Goal: Transaction & Acquisition: Obtain resource

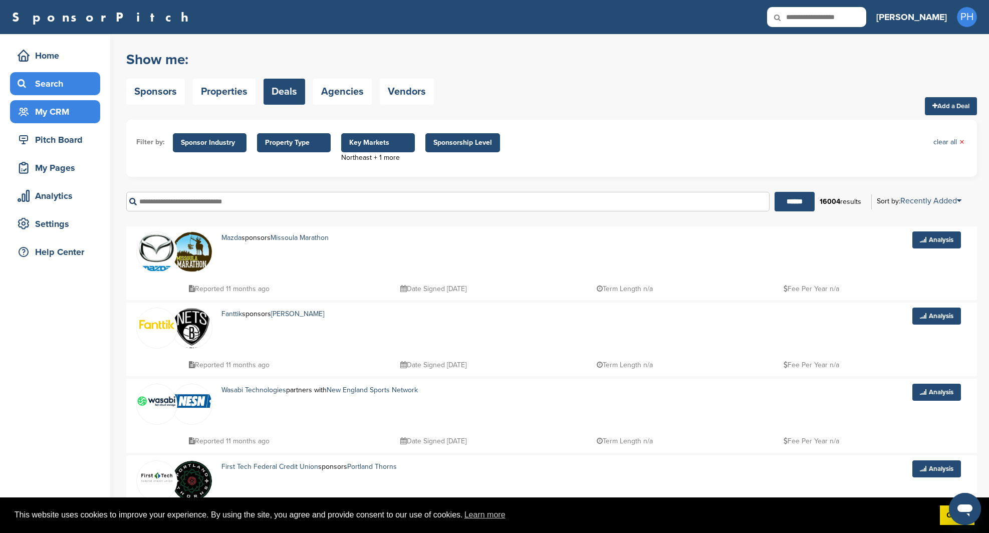
click at [35, 113] on div "My CRM" at bounding box center [57, 112] width 85 height 18
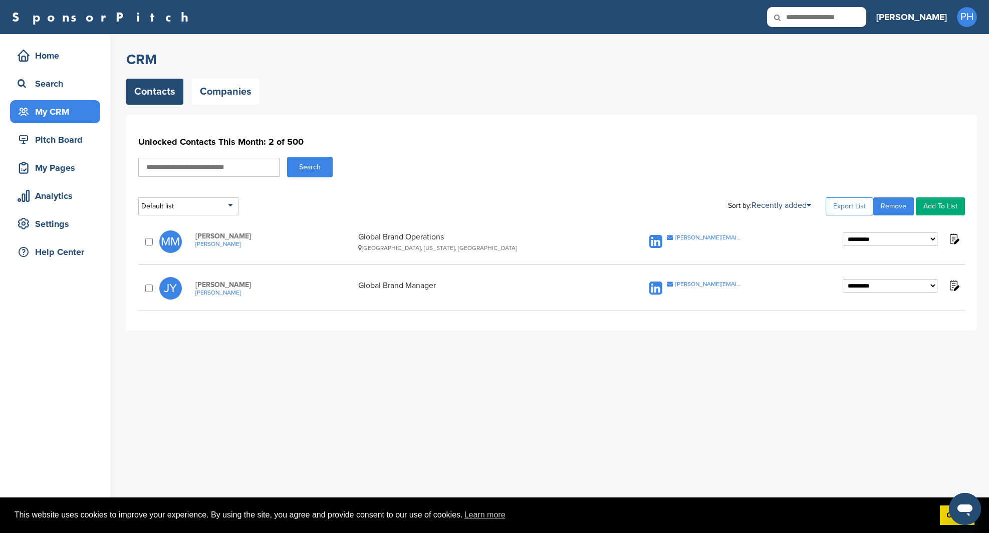
click at [447, 124] on div "**********" at bounding box center [551, 223] width 851 height 216
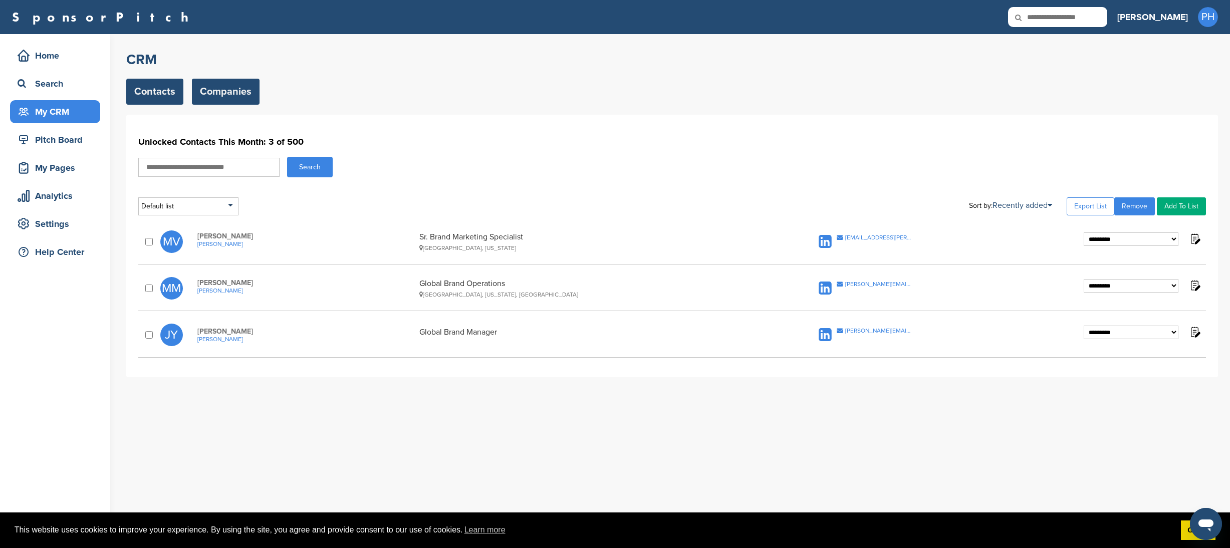
click at [231, 85] on link "Companies" at bounding box center [226, 92] width 68 height 26
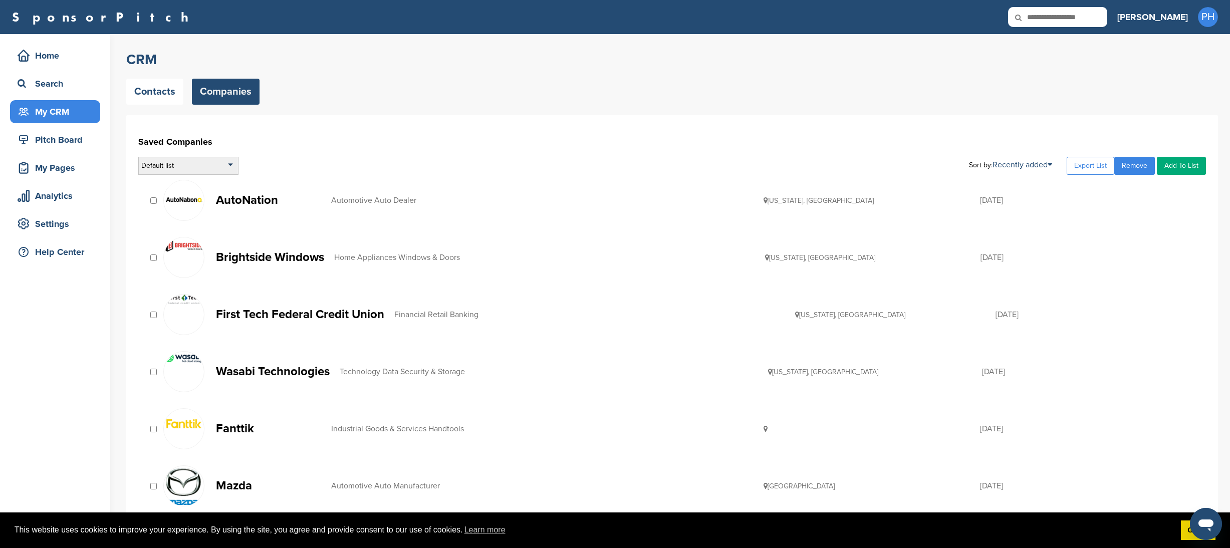
click at [197, 158] on div "Default list" at bounding box center [188, 166] width 100 height 18
click at [255, 195] on p "AutoNation" at bounding box center [268, 200] width 105 height 13
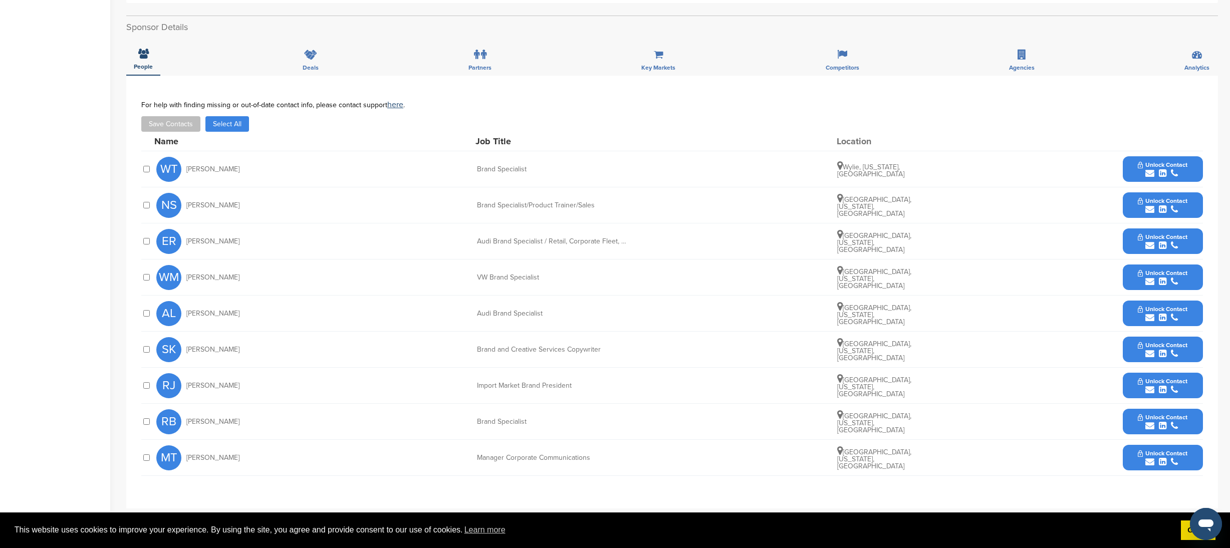
scroll to position [312, 0]
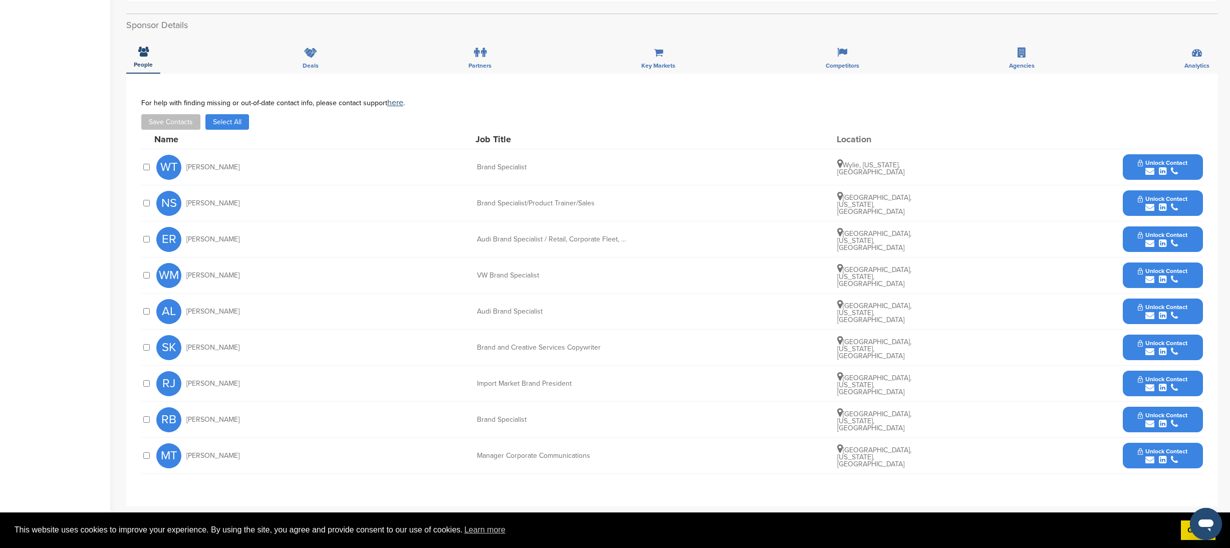
click at [1165, 376] on span "Unlock Contact" at bounding box center [1163, 379] width 50 height 7
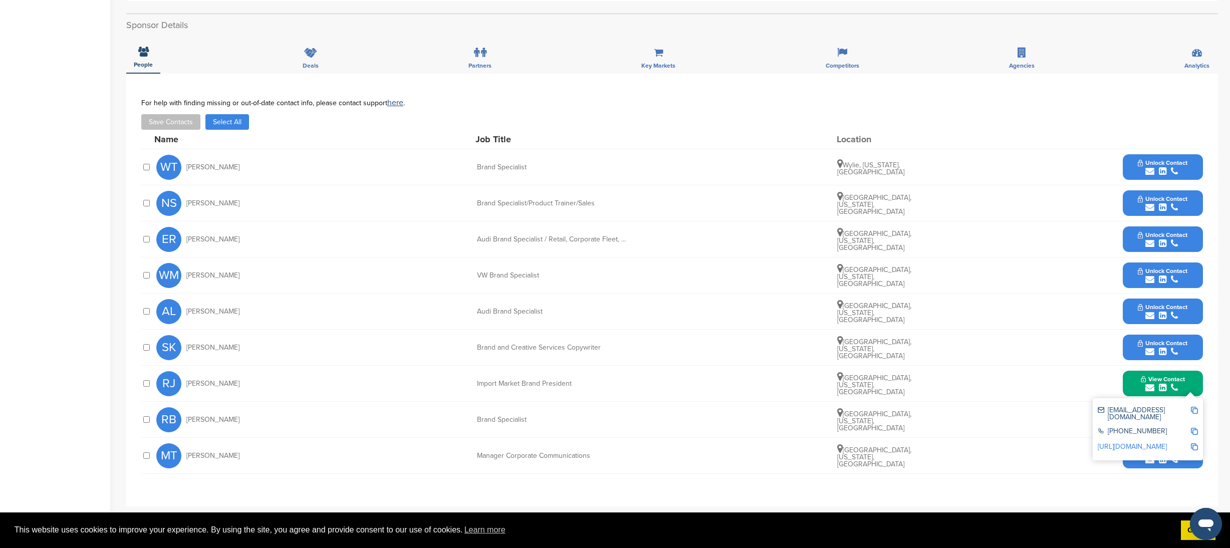
click at [1194, 407] on img at bounding box center [1194, 410] width 7 height 7
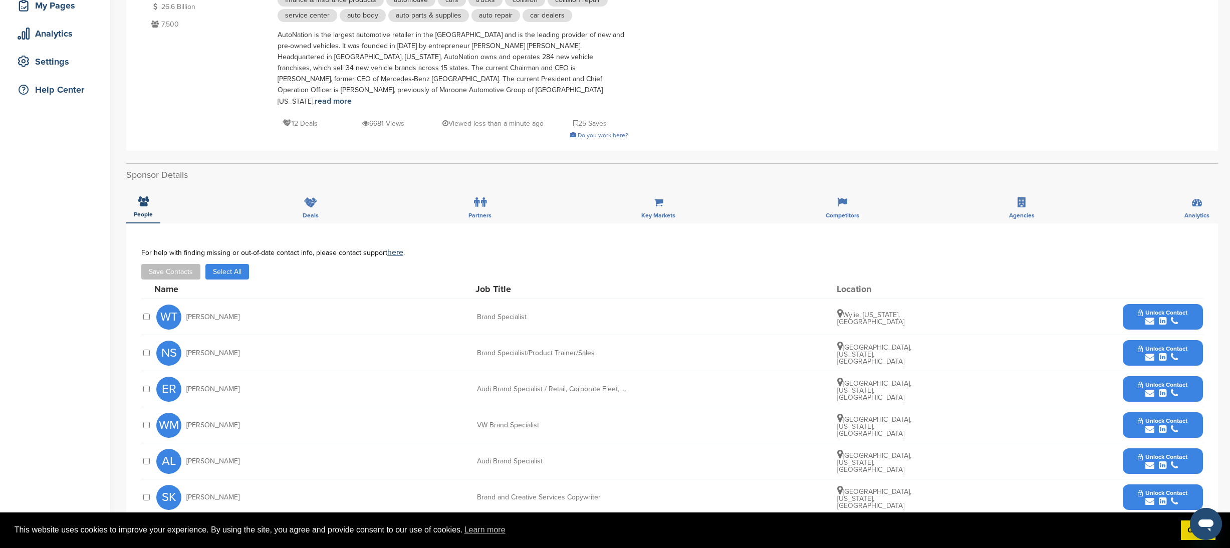
scroll to position [399, 0]
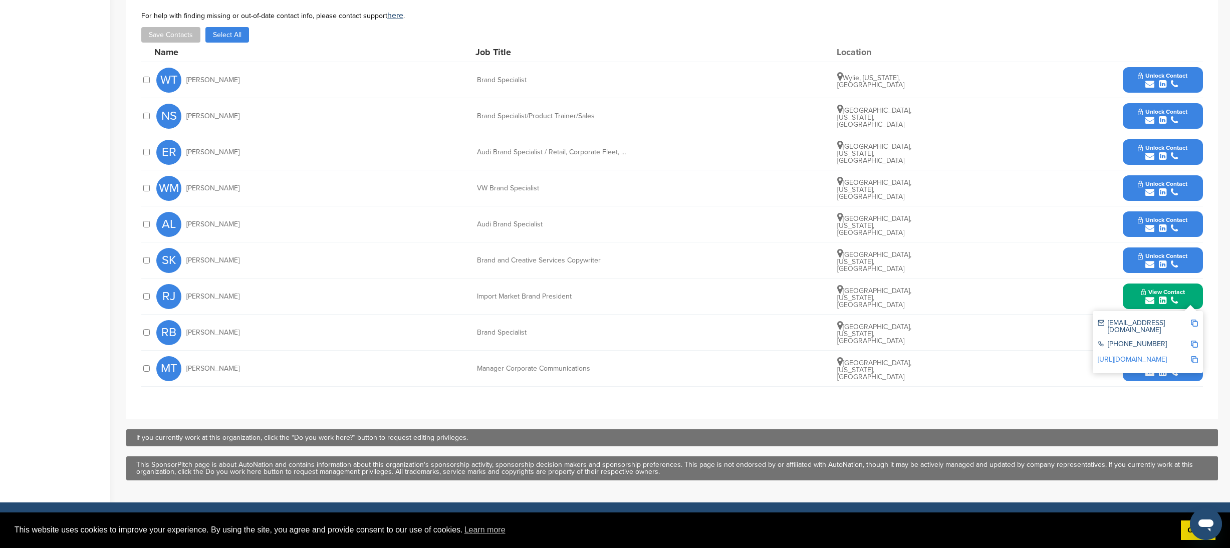
click at [272, 315] on div "RB Richie Bui Brand Specialist Dallas, Texas, United States Unlock Contact" at bounding box center [679, 333] width 1047 height 36
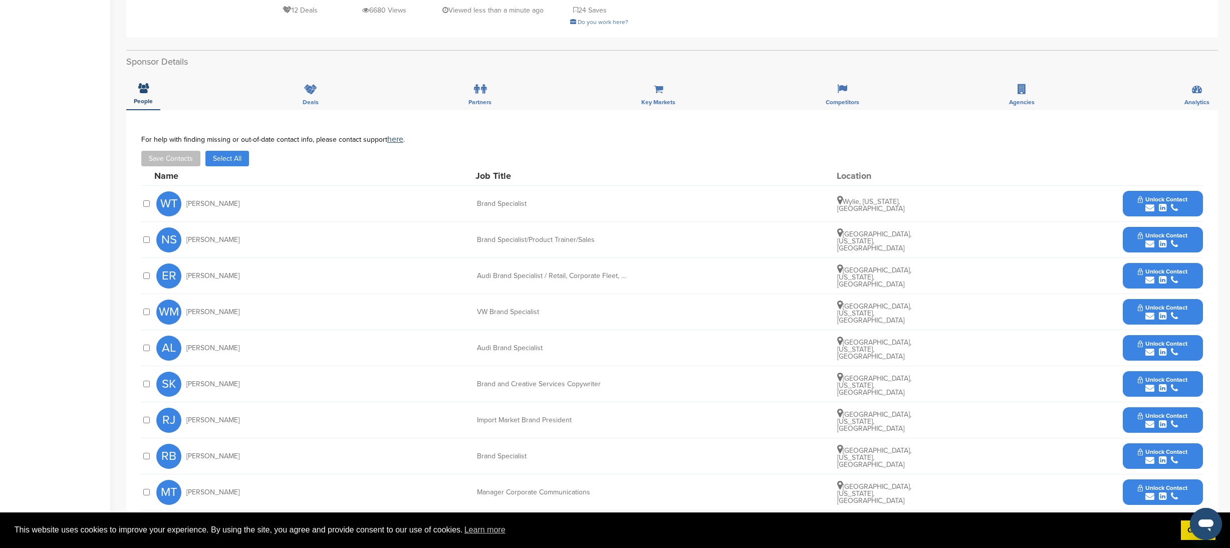
scroll to position [276, 0]
click at [1161, 419] on icon "submit" at bounding box center [1163, 423] width 8 height 9
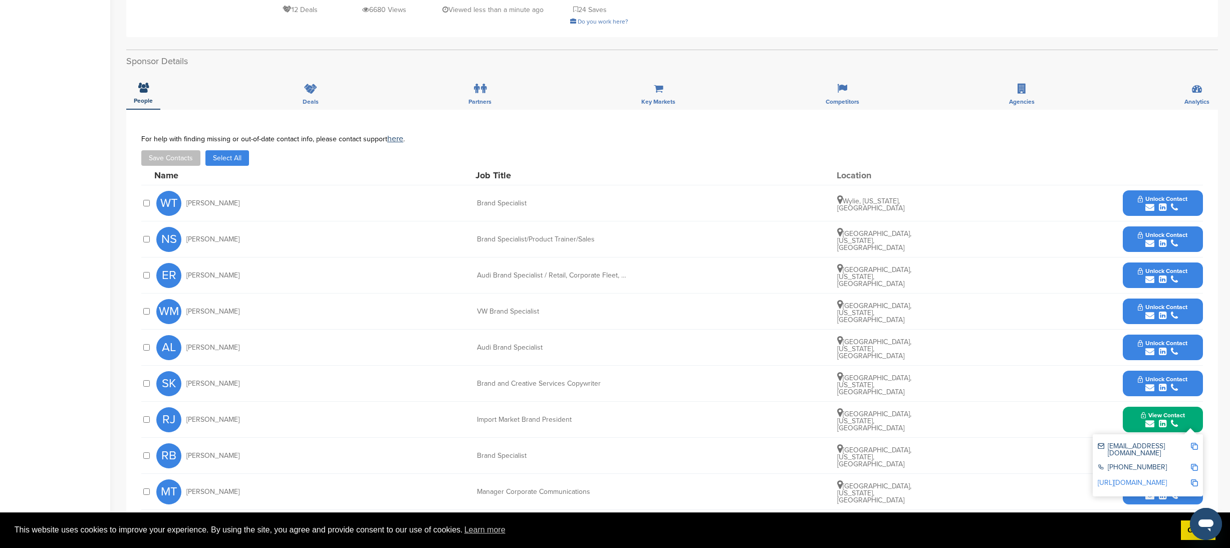
drag, startPoint x: 71, startPoint y: 409, endPoint x: 581, endPoint y: 408, distance: 509.7
click at [581, 408] on div "Home Search My CRM Pitch Board My Pages Analytics Settings Help Center You have…" at bounding box center [615, 192] width 1230 height 868
click at [594, 416] on div "Import Market Brand President" at bounding box center [552, 419] width 150 height 7
drag, startPoint x: 267, startPoint y: 410, endPoint x: 1186, endPoint y: 410, distance: 919.1
click at [1186, 410] on div "RJ Ray Jimenez Import Market Brand President Fort Lauderdale, Florida, United S…" at bounding box center [679, 420] width 1047 height 36
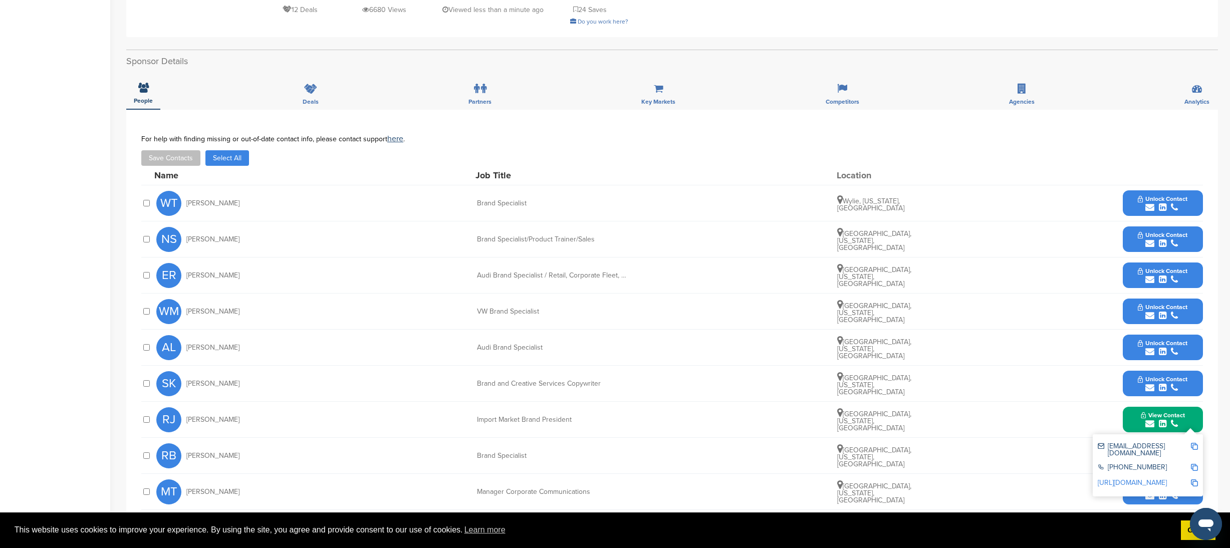
click at [68, 397] on div "Home Search My CRM Pitch Board My Pages Analytics Settings Help Center" at bounding box center [55, 192] width 110 height 868
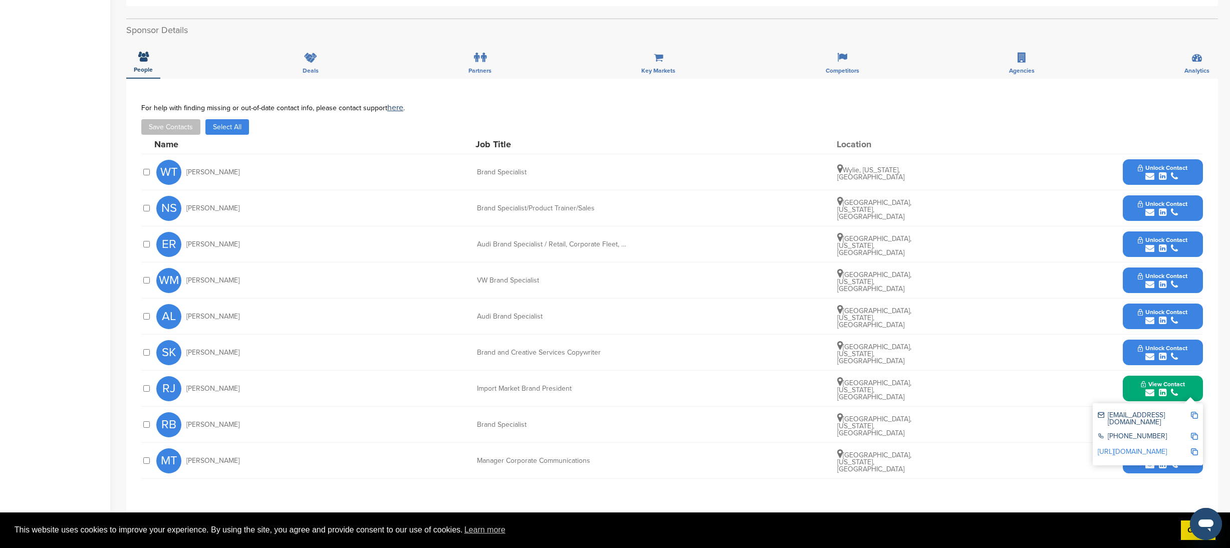
scroll to position [307, 0]
click at [1162, 461] on button "Unlock Contact" at bounding box center [1163, 461] width 74 height 30
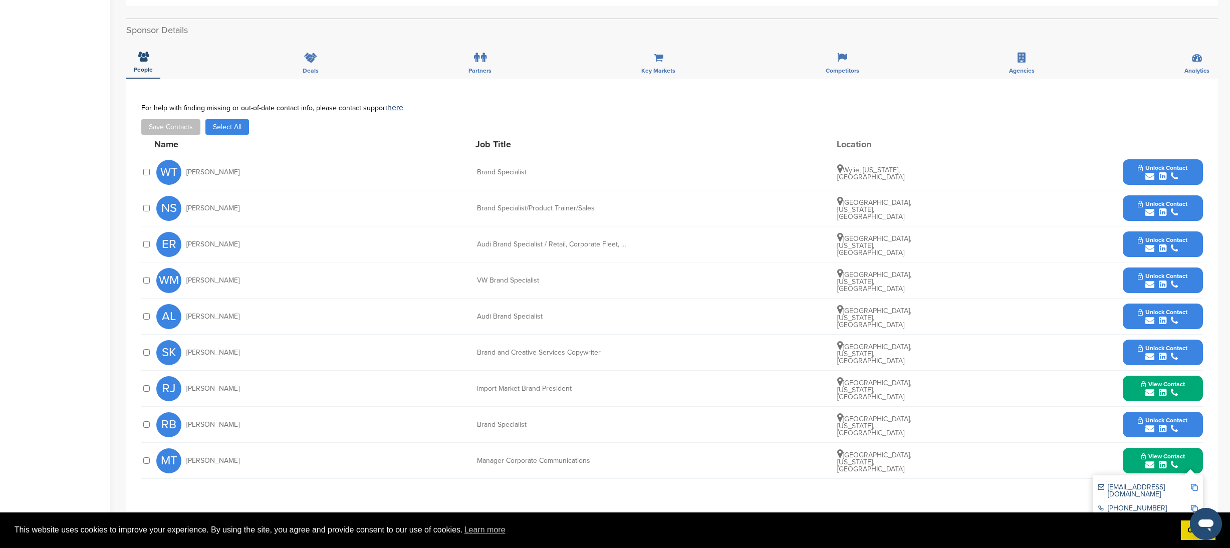
click at [1195, 484] on img at bounding box center [1194, 487] width 7 height 7
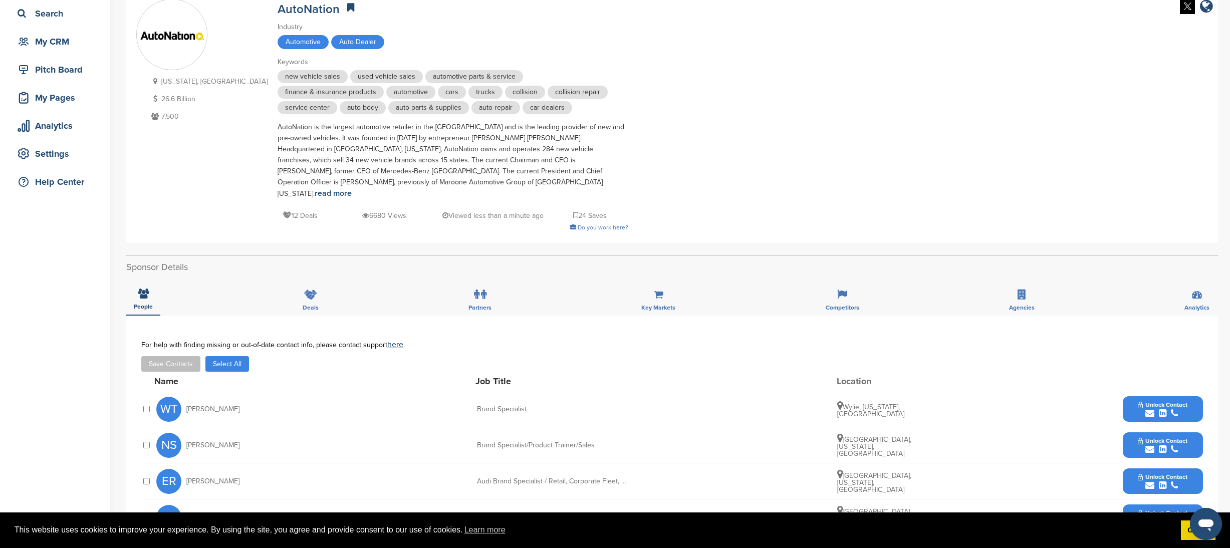
scroll to position [34, 0]
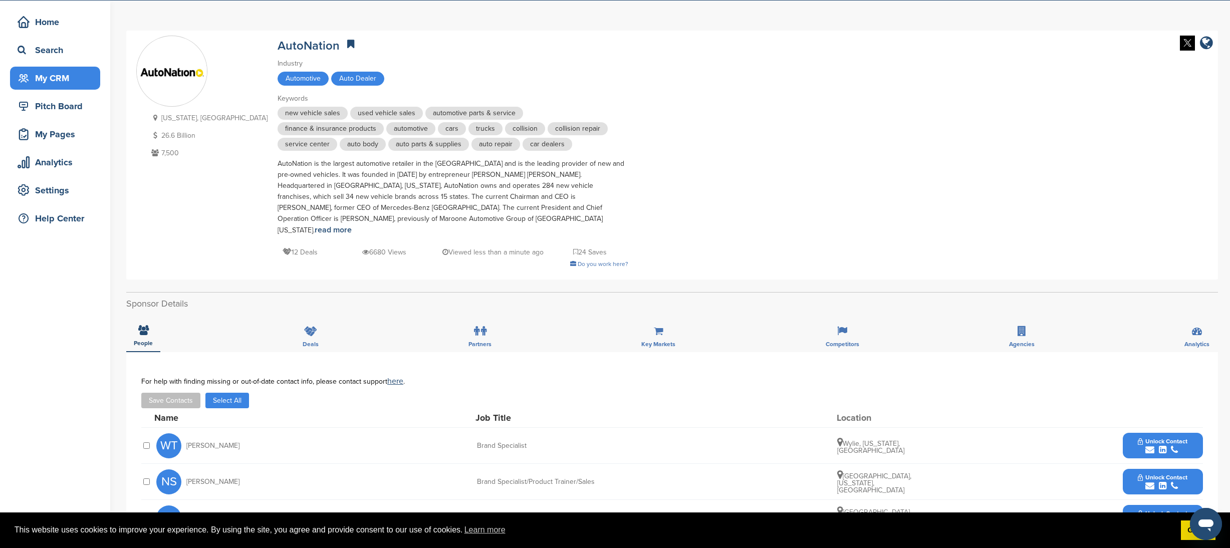
click at [69, 81] on div "My CRM" at bounding box center [57, 78] width 85 height 18
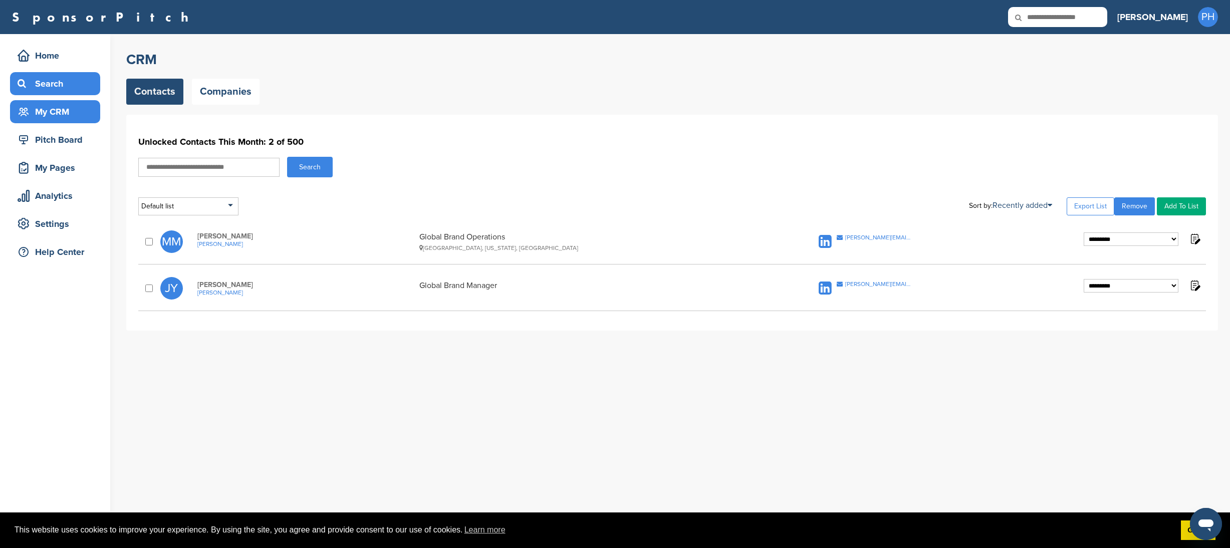
click at [59, 77] on div "Search" at bounding box center [57, 84] width 85 height 18
click at [89, 86] on div "Search" at bounding box center [57, 84] width 85 height 18
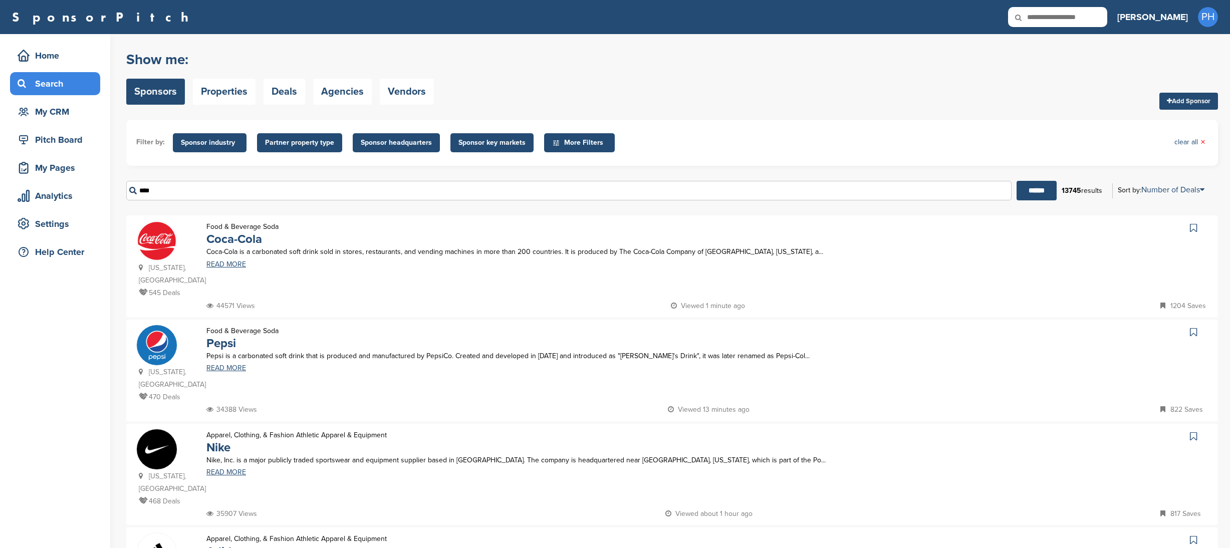
type input "****"
click at [1017, 181] on input "******" at bounding box center [1037, 191] width 40 height 20
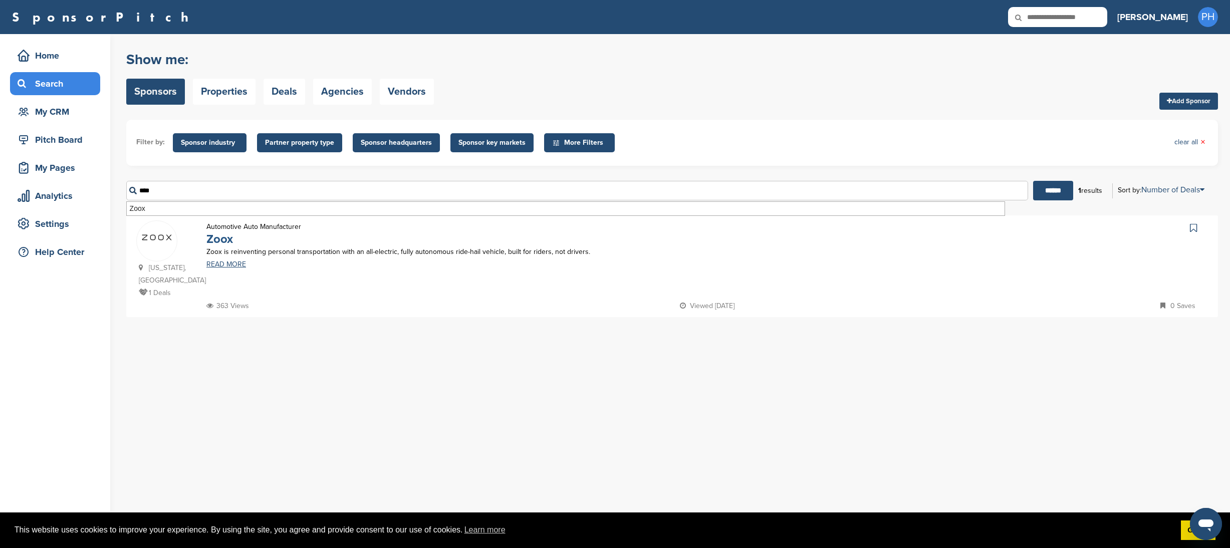
click at [206, 242] on link "Zoox" at bounding box center [219, 239] width 27 height 15
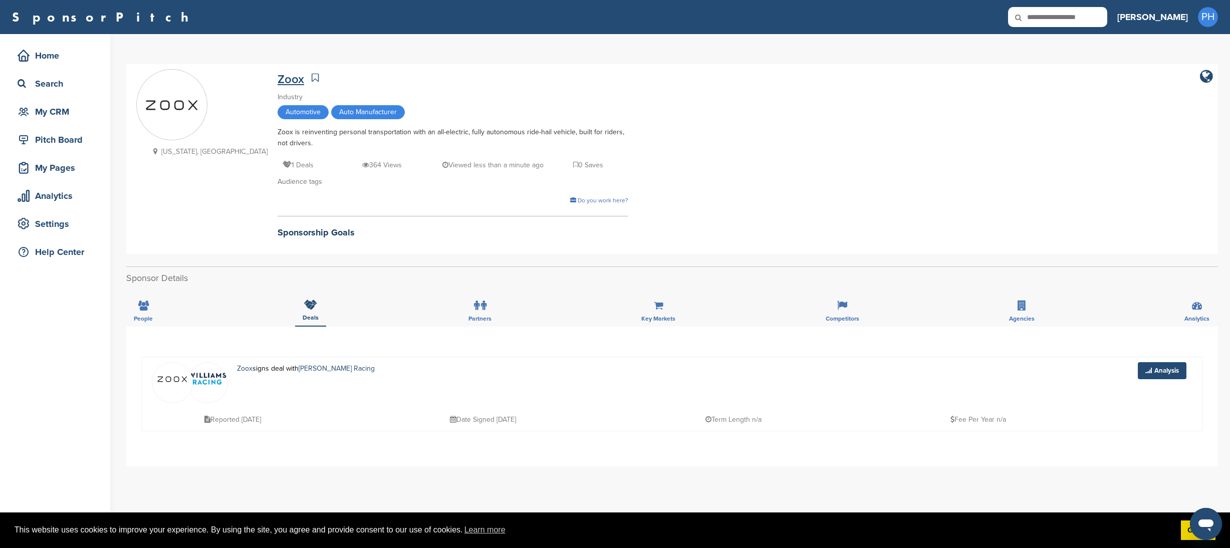
click at [278, 83] on link "Zoox" at bounding box center [291, 79] width 27 height 15
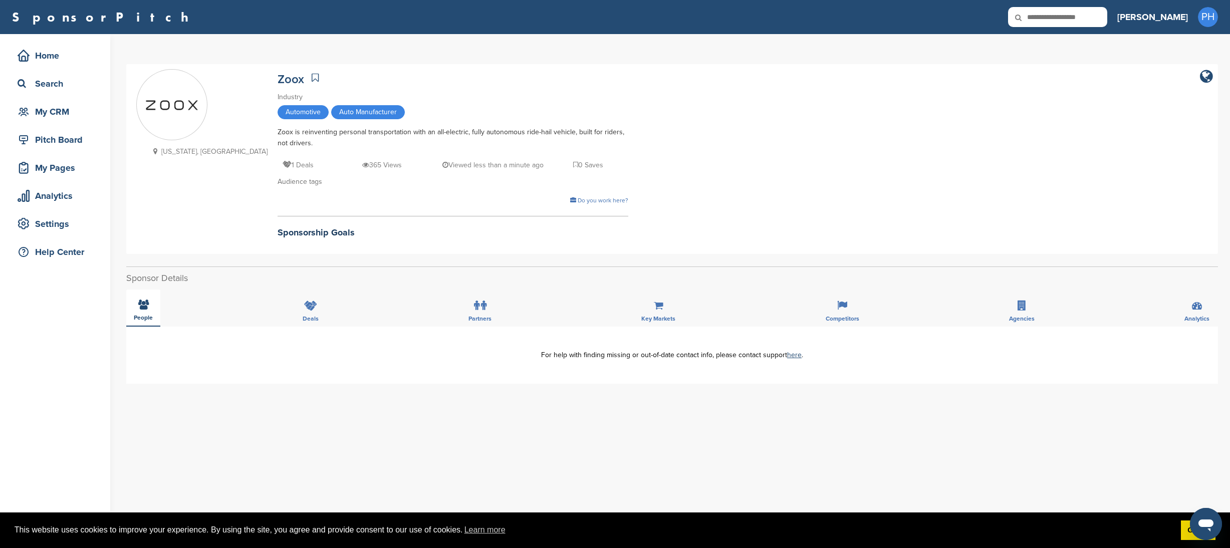
click at [128, 315] on div "People" at bounding box center [143, 308] width 34 height 37
click at [278, 80] on link "Zoox" at bounding box center [291, 79] width 27 height 15
click at [1021, 304] on icon at bounding box center [1022, 306] width 9 height 10
click at [812, 315] on div "People Deals Partners Key Markets Competitors Agencies Analytics" at bounding box center [672, 308] width 1092 height 37
click at [1229, 318] on div "You have reached your monthly limit. Please upgrade to access more. Upgrade on …" at bounding box center [678, 422] width 1104 height 777
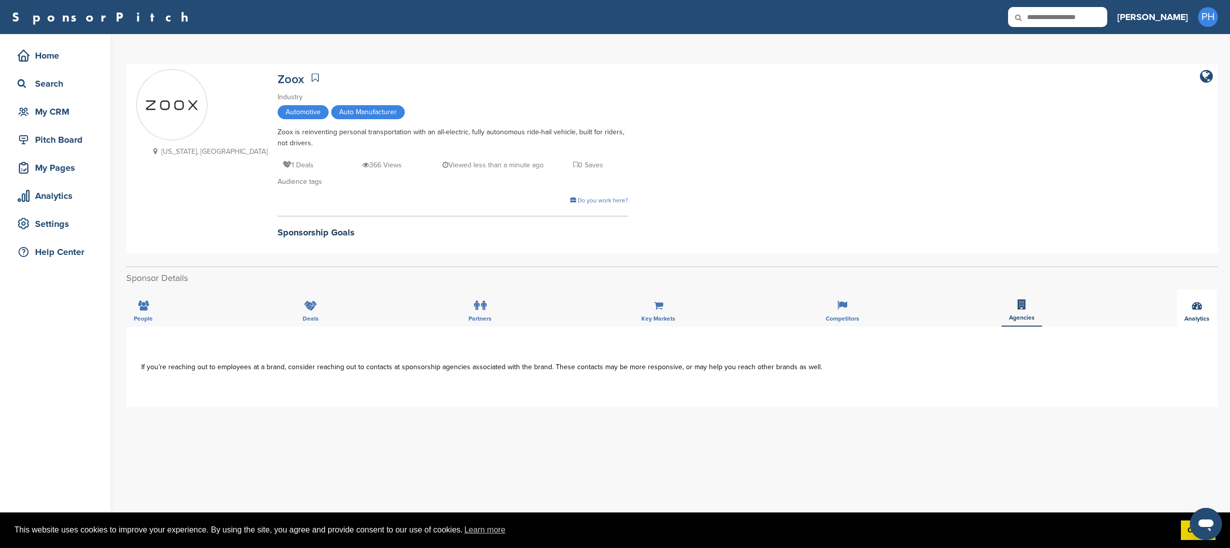
click at [1191, 308] on div "Analytics" at bounding box center [1197, 308] width 40 height 37
click at [642, 315] on div "Key Markets" at bounding box center [658, 308] width 49 height 37
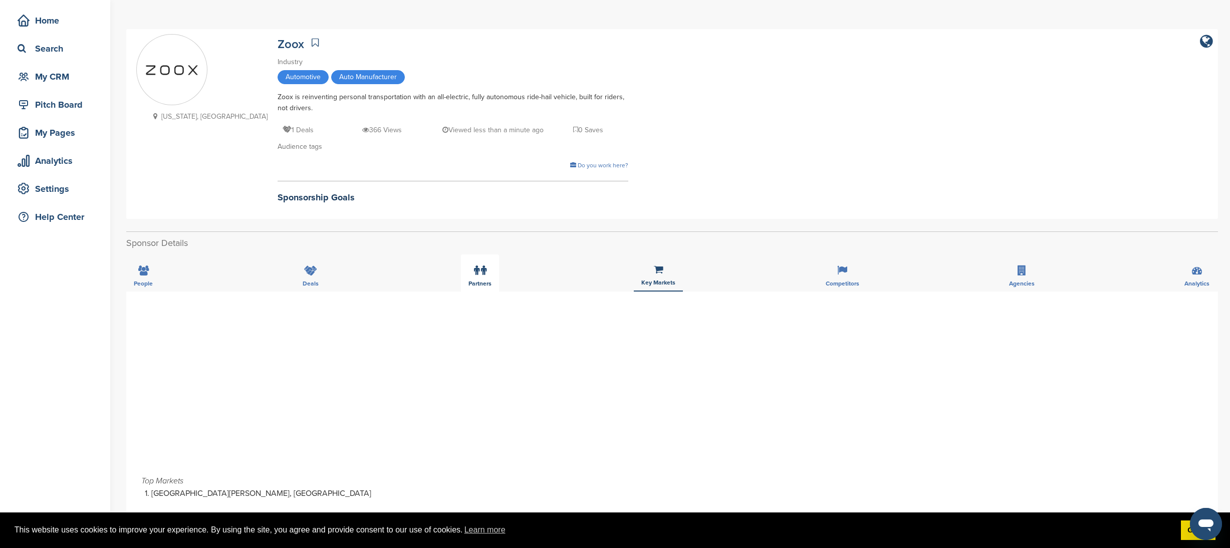
scroll to position [56, 0]
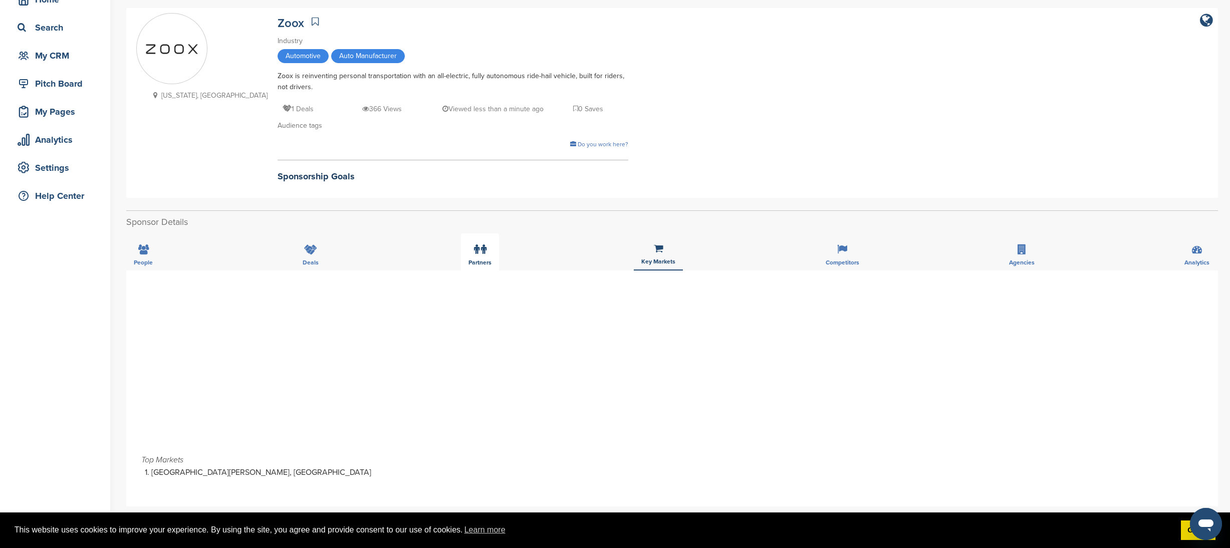
click at [474, 236] on div "Partners" at bounding box center [480, 252] width 38 height 37
click at [396, 240] on div "People Deals Partners Key Markets Competitors Agencies Analytics" at bounding box center [672, 252] width 1092 height 37
click at [312, 247] on icon at bounding box center [310, 250] width 13 height 10
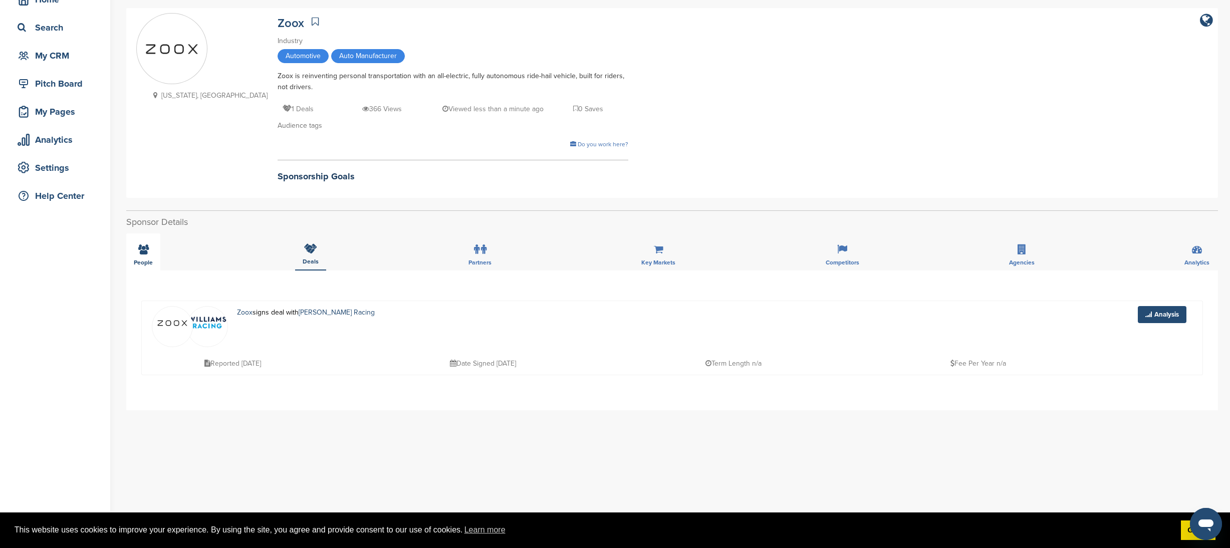
click at [151, 255] on div "People" at bounding box center [143, 252] width 34 height 37
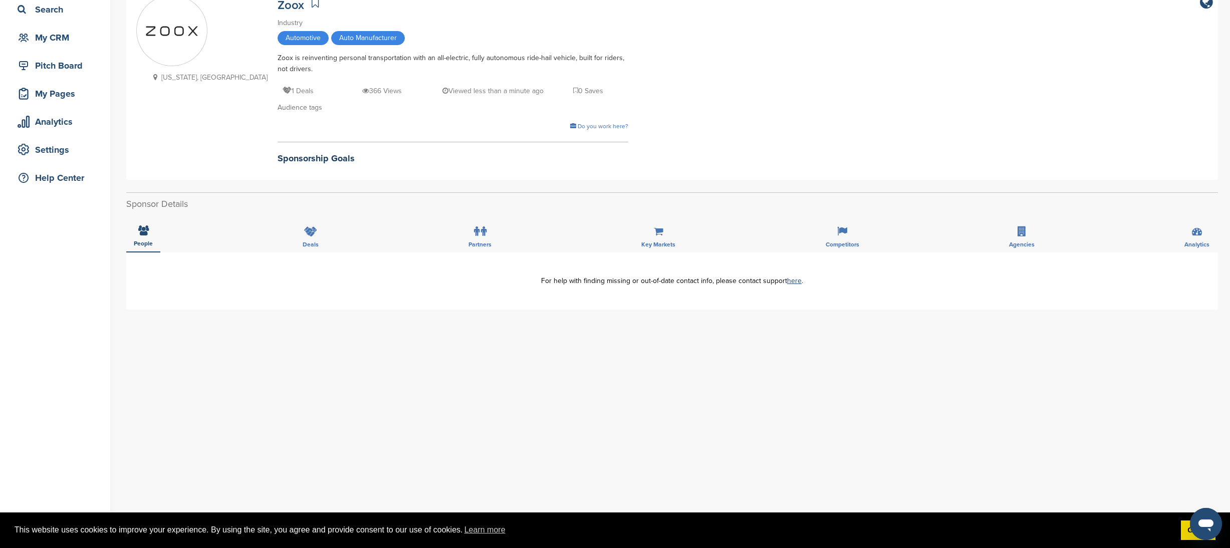
scroll to position [29, 0]
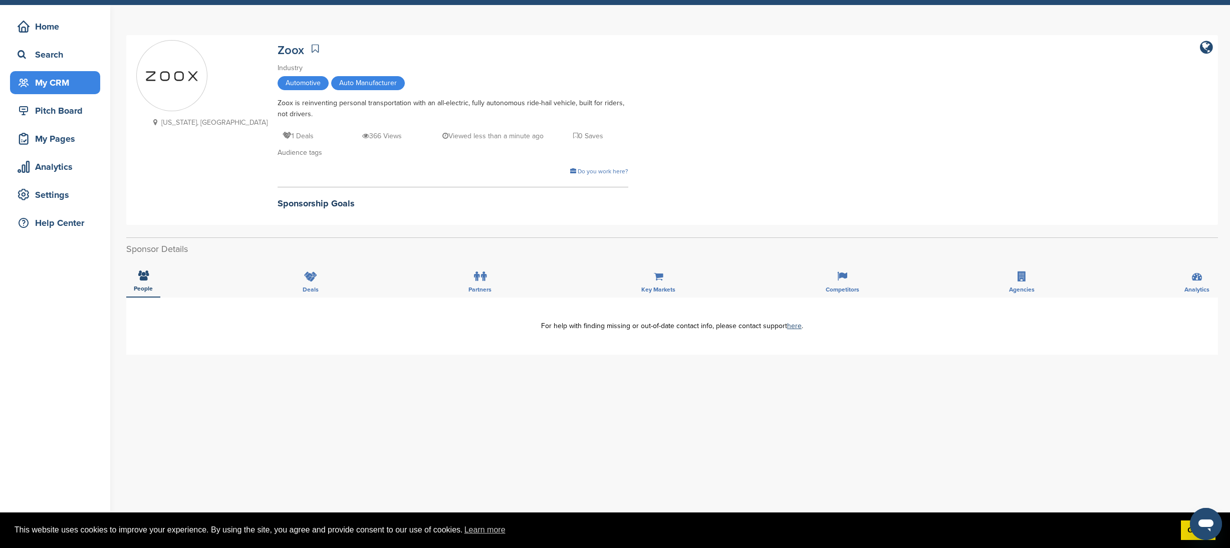
click at [63, 77] on div "My CRM" at bounding box center [57, 83] width 85 height 18
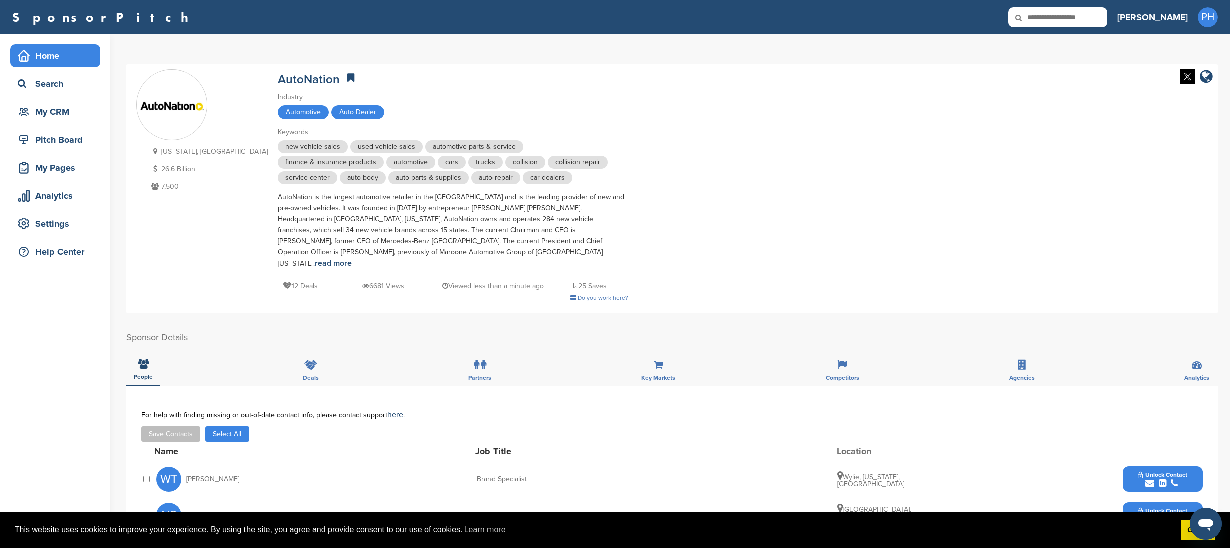
click at [61, 60] on div "Home" at bounding box center [57, 56] width 85 height 18
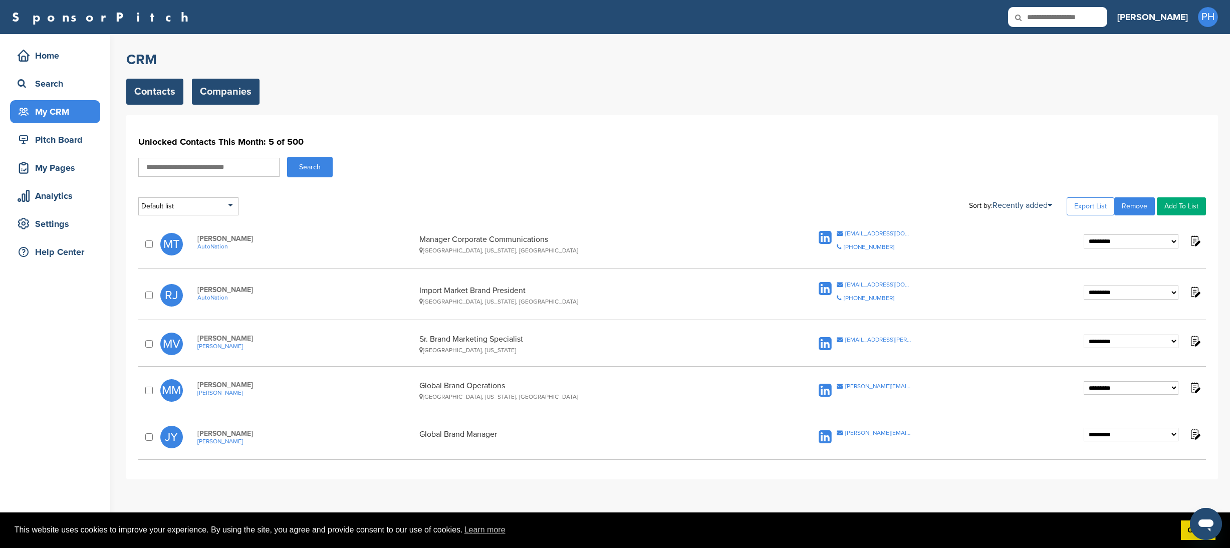
click at [229, 96] on link "Companies" at bounding box center [226, 92] width 68 height 26
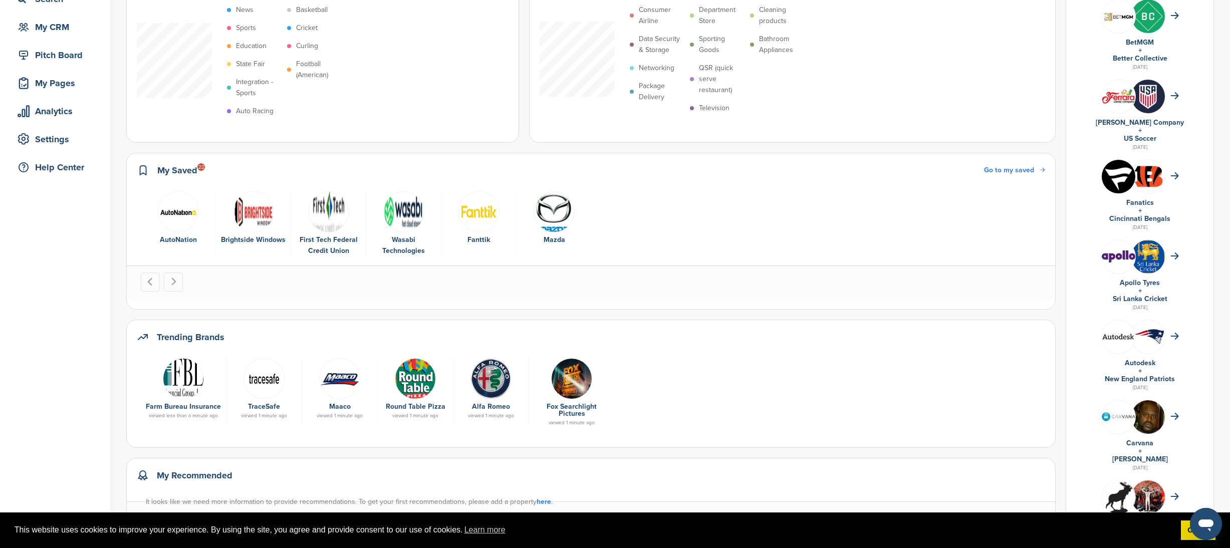
scroll to position [86, 0]
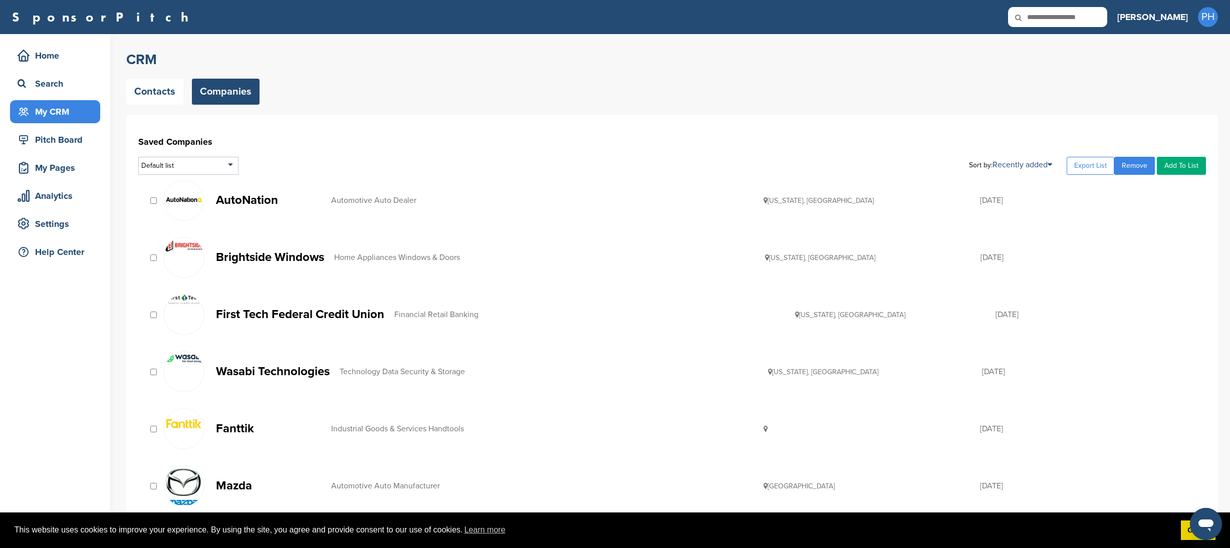
click at [289, 262] on p "Brightside Windows" at bounding box center [270, 257] width 108 height 13
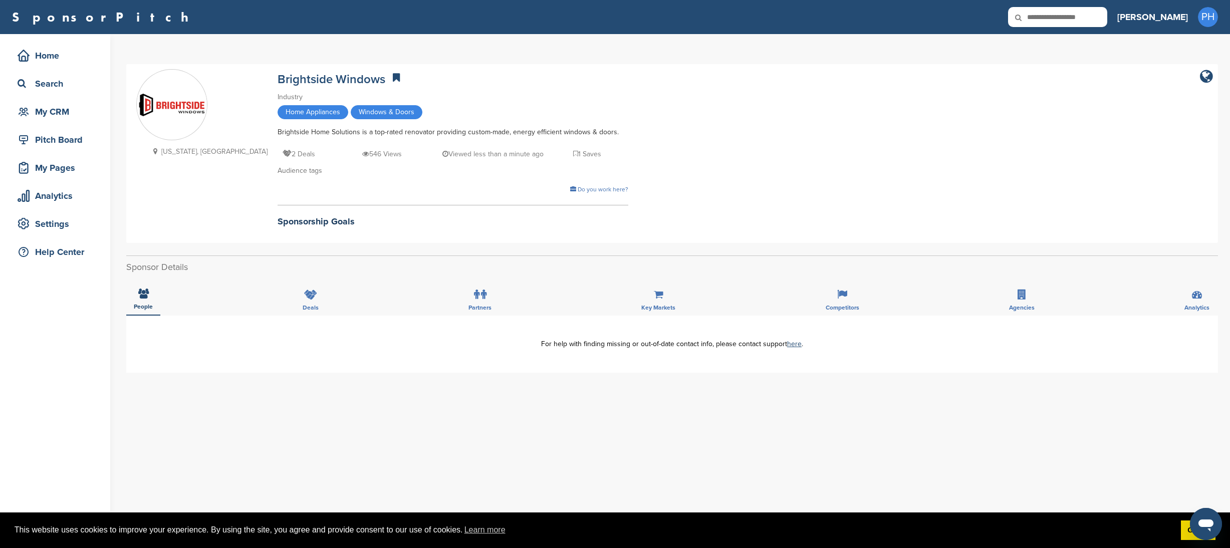
click at [415, 328] on div "**********" at bounding box center [672, 344] width 1092 height 57
click at [71, 64] on div "Home" at bounding box center [57, 56] width 85 height 18
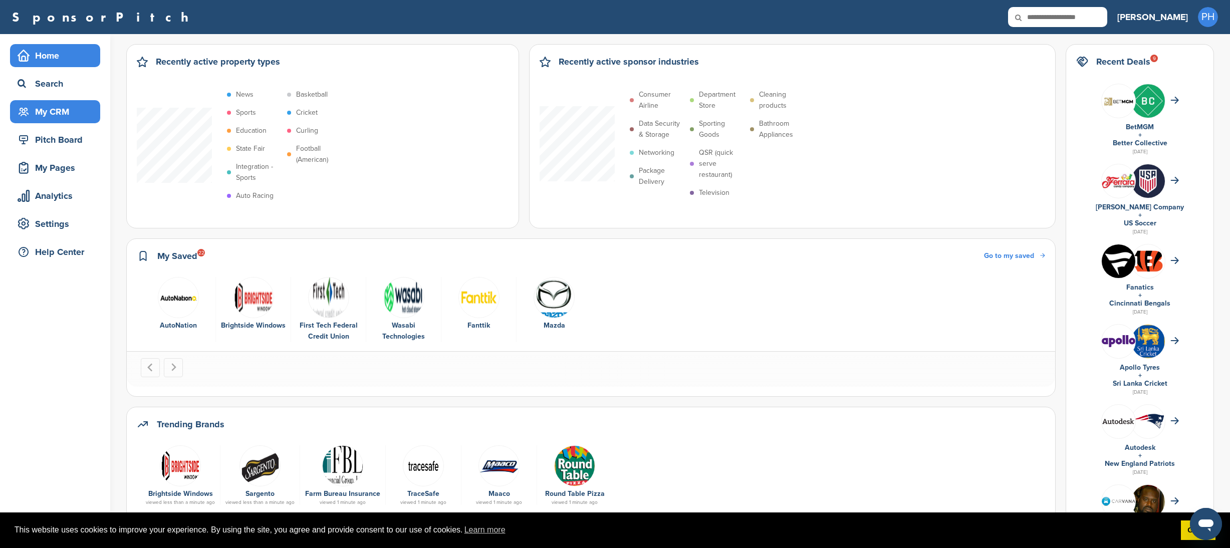
click at [43, 103] on div "My CRM" at bounding box center [57, 112] width 85 height 18
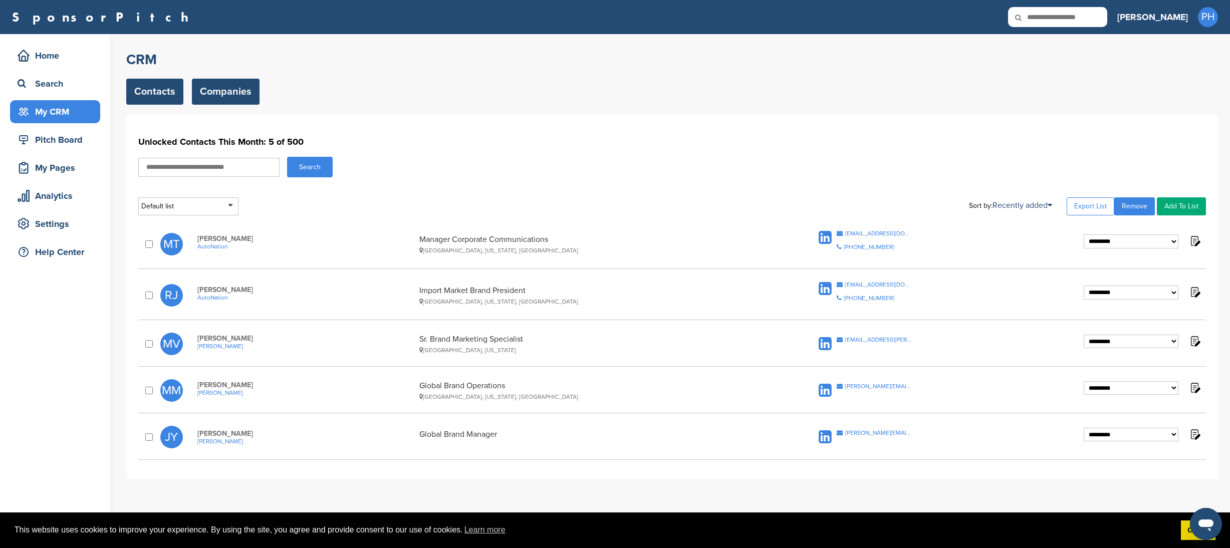
click at [230, 98] on link "Companies" at bounding box center [226, 92] width 68 height 26
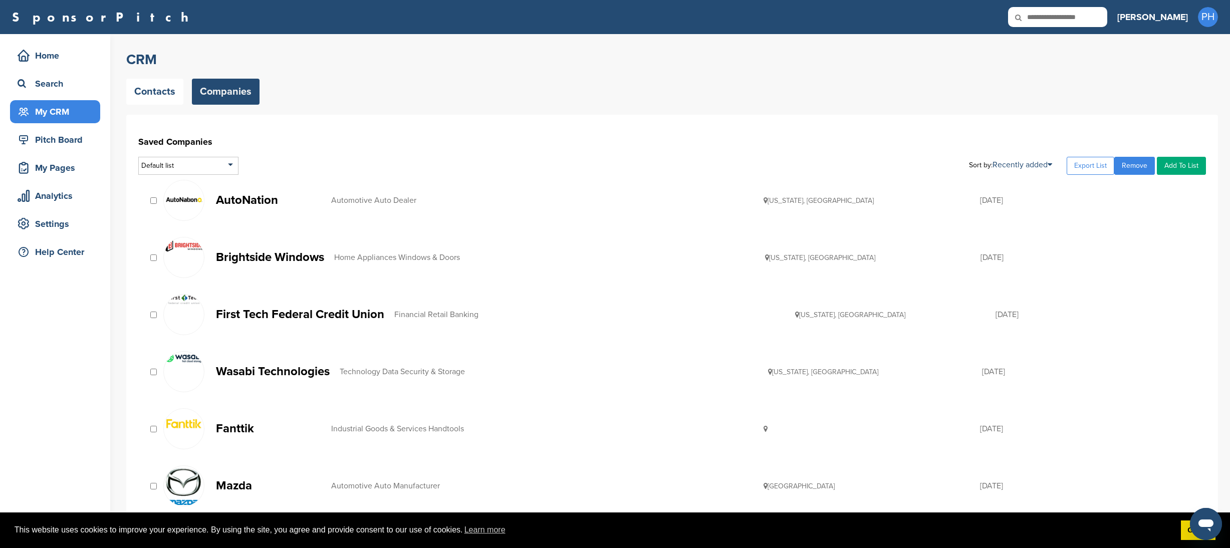
click at [257, 313] on p "First Tech Federal Credit Union" at bounding box center [300, 314] width 168 height 13
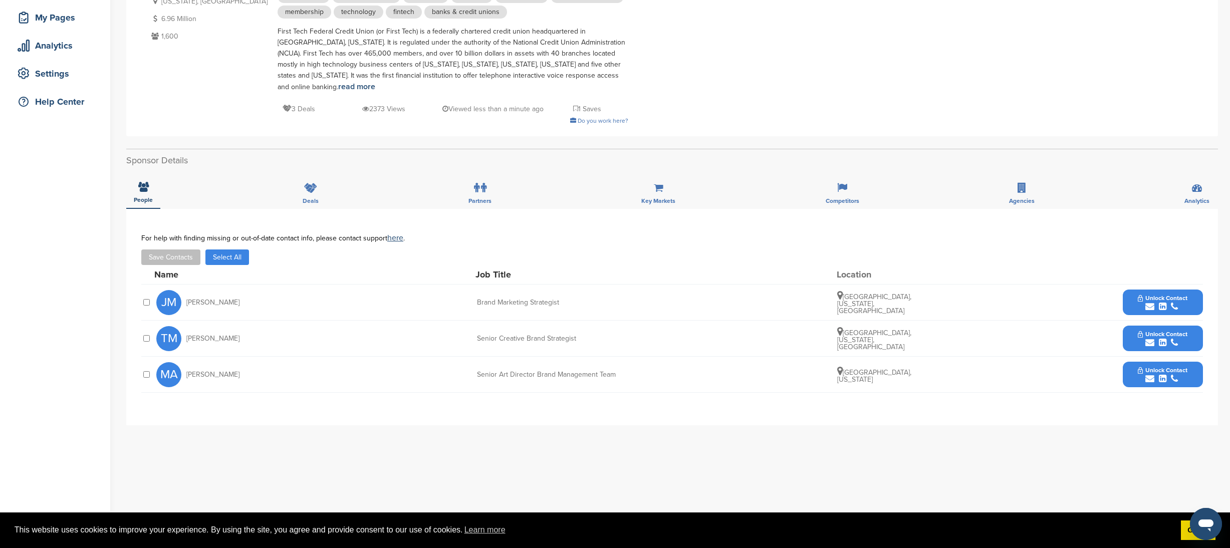
scroll to position [151, 0]
click at [1160, 304] on icon "submit" at bounding box center [1163, 306] width 8 height 9
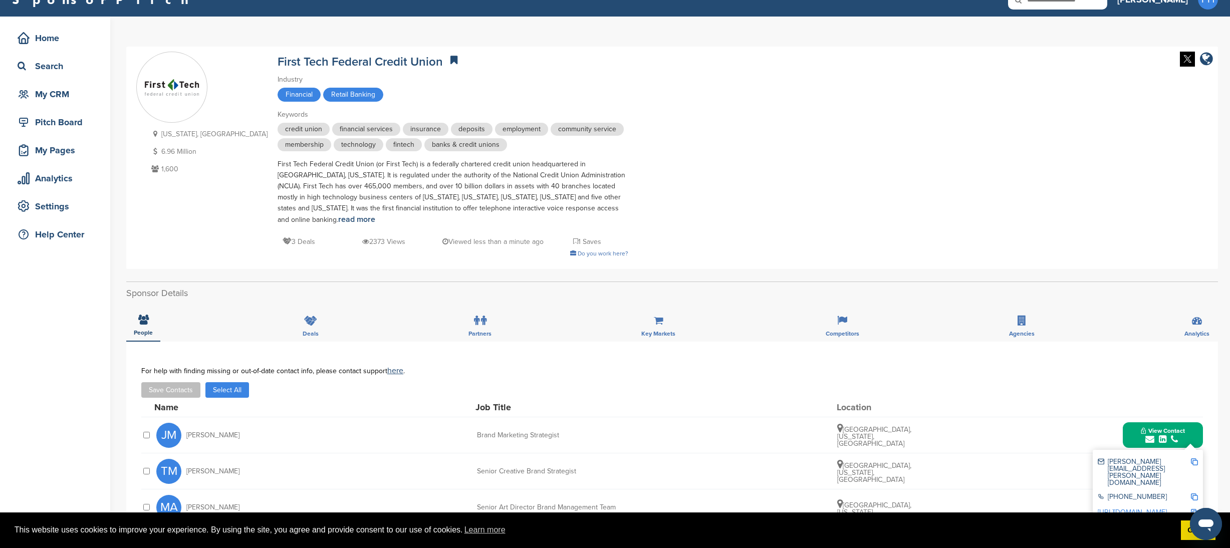
scroll to position [0, 0]
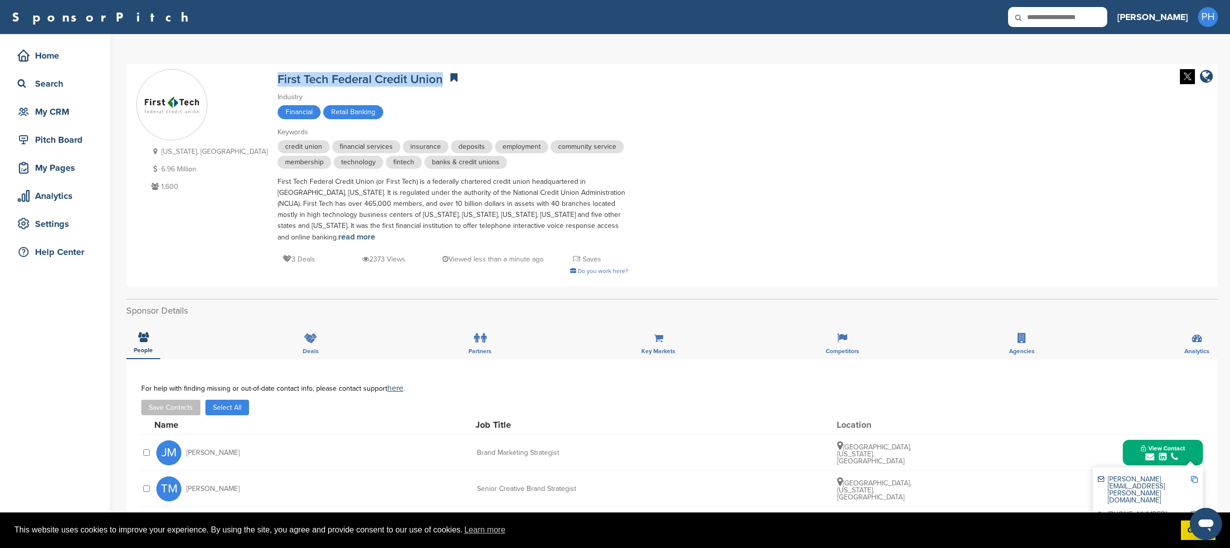
drag, startPoint x: 386, startPoint y: 77, endPoint x: 218, endPoint y: 72, distance: 167.9
click at [218, 72] on div "[US_STATE], [GEOGRAPHIC_DATA] 6.96 Million 1,600 First Tech Federal Credit Unio…" at bounding box center [672, 175] width 1072 height 212
copy link "First Tech Federal Credit Union"
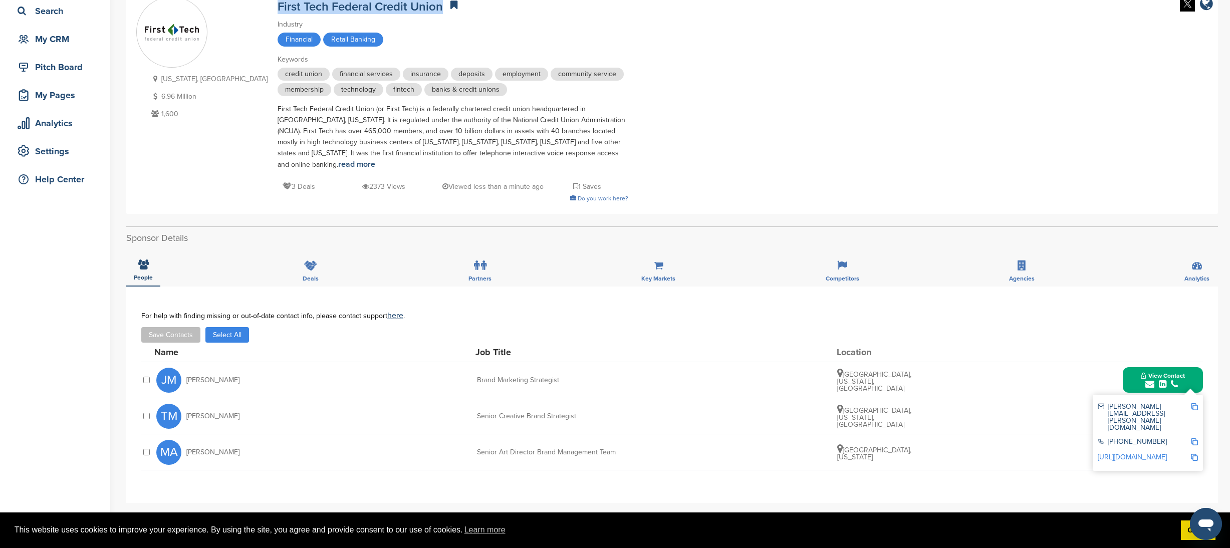
scroll to position [123, 0]
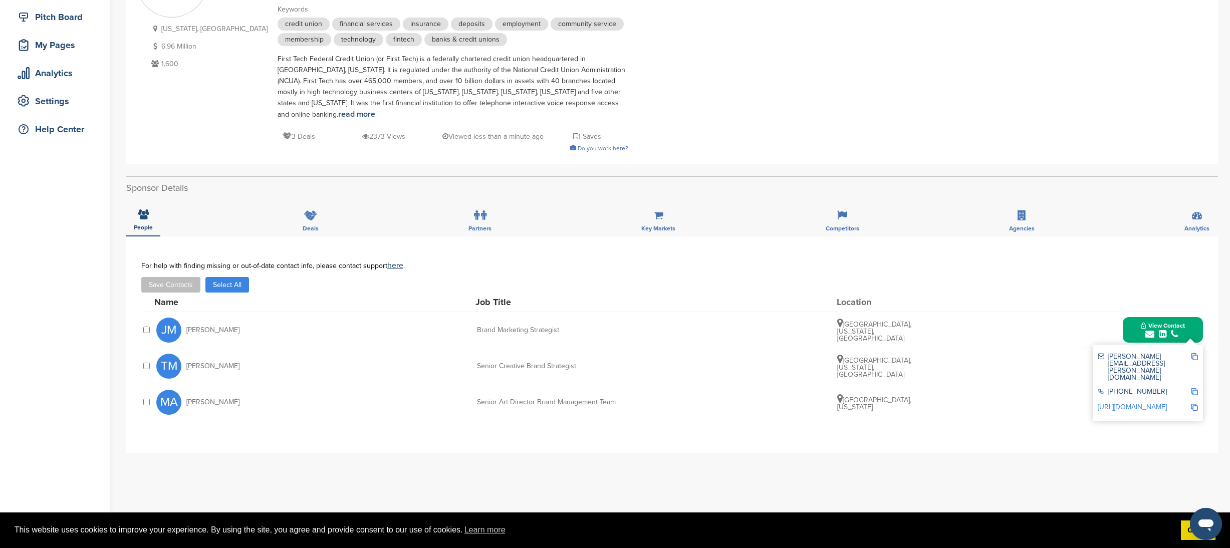
click at [1199, 359] on div "[PERSON_NAME][EMAIL_ADDRESS][PERSON_NAME][DOMAIN_NAME] [PHONE_NUMBER] [URL][DOM…" at bounding box center [1148, 383] width 110 height 76
click at [1198, 358] on img at bounding box center [1194, 356] width 7 height 7
drag, startPoint x: 202, startPoint y: 331, endPoint x: 188, endPoint y: 327, distance: 15.1
click at [188, 327] on span "[PERSON_NAME]" at bounding box center [212, 330] width 53 height 7
copy span "[PERSON_NAME]"
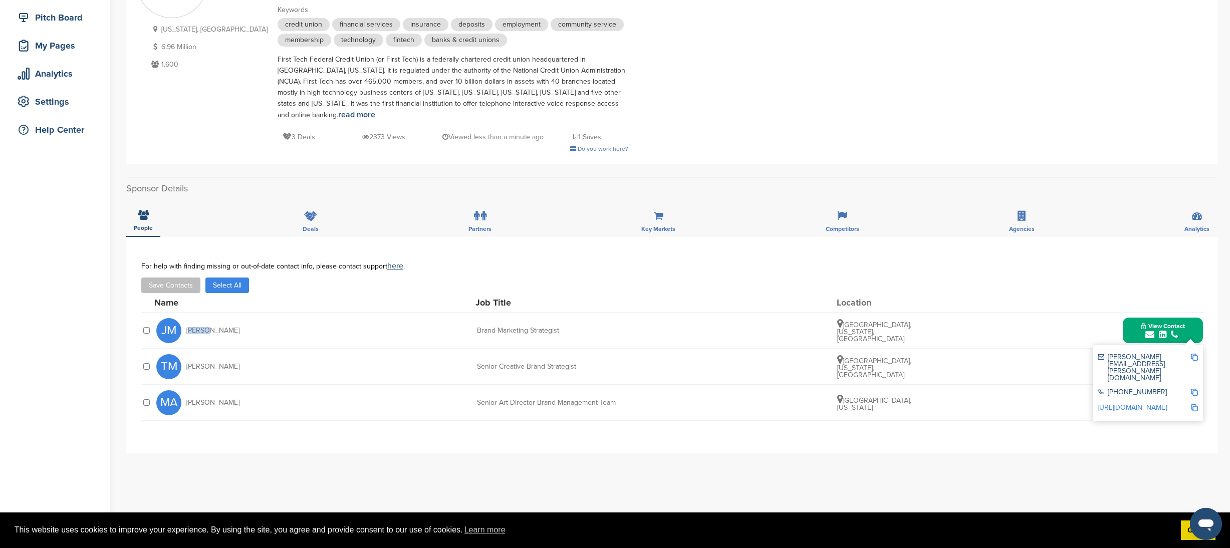
scroll to position [121, 0]
click at [1003, 288] on div "Save Contacts Select All" at bounding box center [672, 287] width 1062 height 16
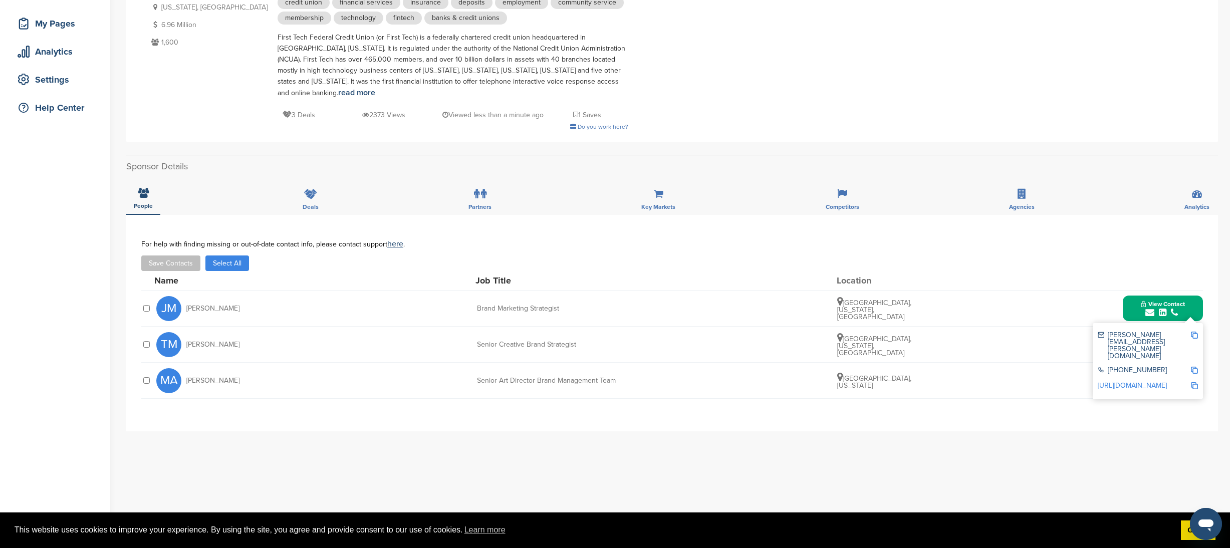
click at [679, 480] on div "**********" at bounding box center [672, 415] width 1092 height 401
click at [1008, 255] on div "For help with finding missing or out-of-date contact info, please contact suppo…" at bounding box center [672, 255] width 1062 height 31
click at [1054, 442] on div "**********" at bounding box center [672, 415] width 1092 height 401
click at [959, 368] on div "MA Mark Atherton Senior Art Director Brand Management Team Vancouver, Washingto…" at bounding box center [679, 381] width 1047 height 36
click at [967, 344] on div "TM Taylor Mason Senior Creative Brand Strategist Beaverton, Oregon, United Stat…" at bounding box center [679, 345] width 1047 height 36
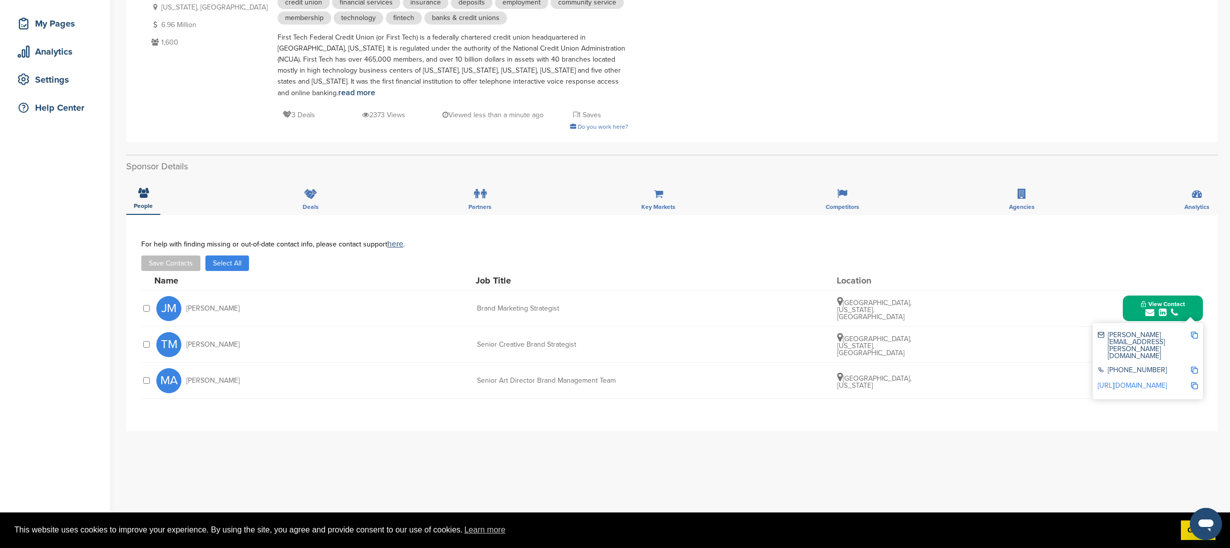
click at [942, 434] on div "**********" at bounding box center [672, 415] width 1092 height 401
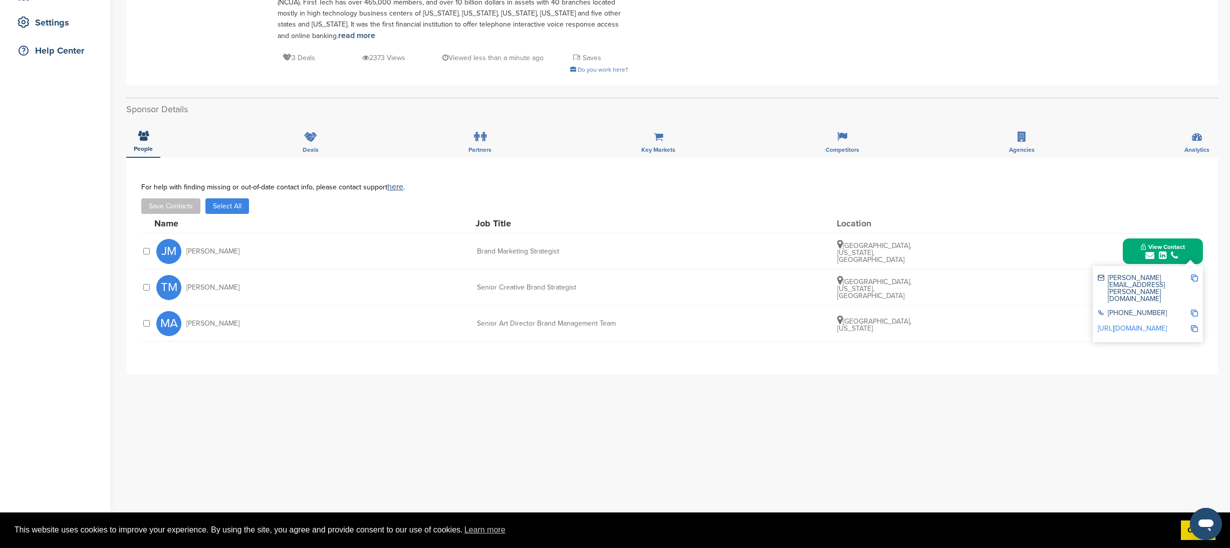
drag, startPoint x: 1085, startPoint y: 454, endPoint x: 1099, endPoint y: 446, distance: 16.4
click at [1085, 455] on div "**********" at bounding box center [672, 358] width 1092 height 401
click at [986, 297] on div "TM Taylor Mason Senior Creative Brand Strategist Beaverton, Oregon, United Stat…" at bounding box center [679, 288] width 1047 height 36
click at [669, 326] on div "MA Mark Atherton Senior Art Director Brand Management Team Vancouver, Washingto…" at bounding box center [679, 324] width 1047 height 36
click at [1219, 288] on div "You have reached your monthly limit. Please upgrade to access more. Upgrade on …" at bounding box center [678, 237] width 1104 height 809
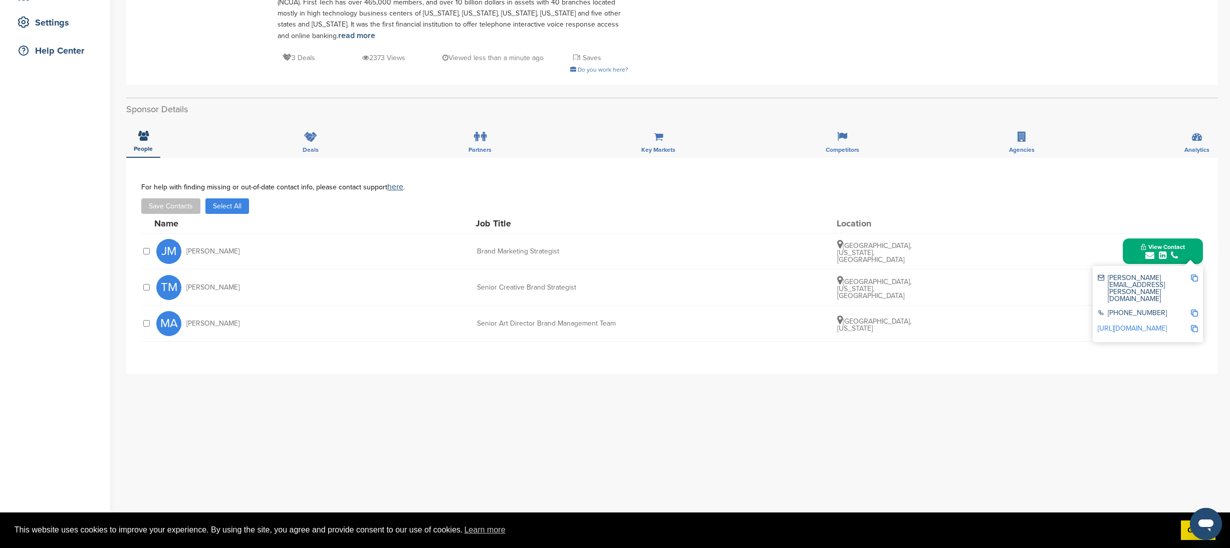
click at [1181, 215] on div "Name Job Title Location" at bounding box center [678, 223] width 1049 height 19
click at [1065, 208] on div "Save Contacts Select All" at bounding box center [672, 206] width 1062 height 16
click at [973, 279] on div "TM Taylor Mason Senior Creative Brand Strategist Beaverton, Oregon, United Stat…" at bounding box center [679, 288] width 1047 height 36
click at [978, 289] on div "TM Taylor Mason Senior Creative Brand Strategist Beaverton, Oregon, United Stat…" at bounding box center [679, 288] width 1047 height 36
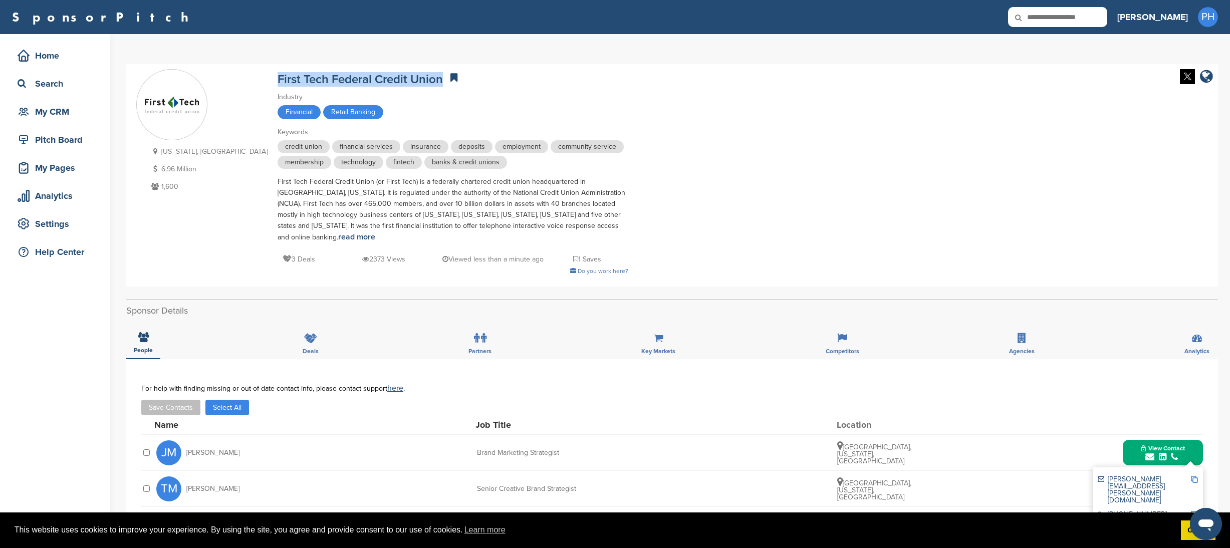
drag, startPoint x: 386, startPoint y: 80, endPoint x: 217, endPoint y: 79, distance: 168.9
click at [217, 79] on div "California, USA 6.96 Million 1,600 First Tech Federal Credit Union Industry Fin…" at bounding box center [672, 175] width 1072 height 212
copy link "First Tech Federal Credit Union"
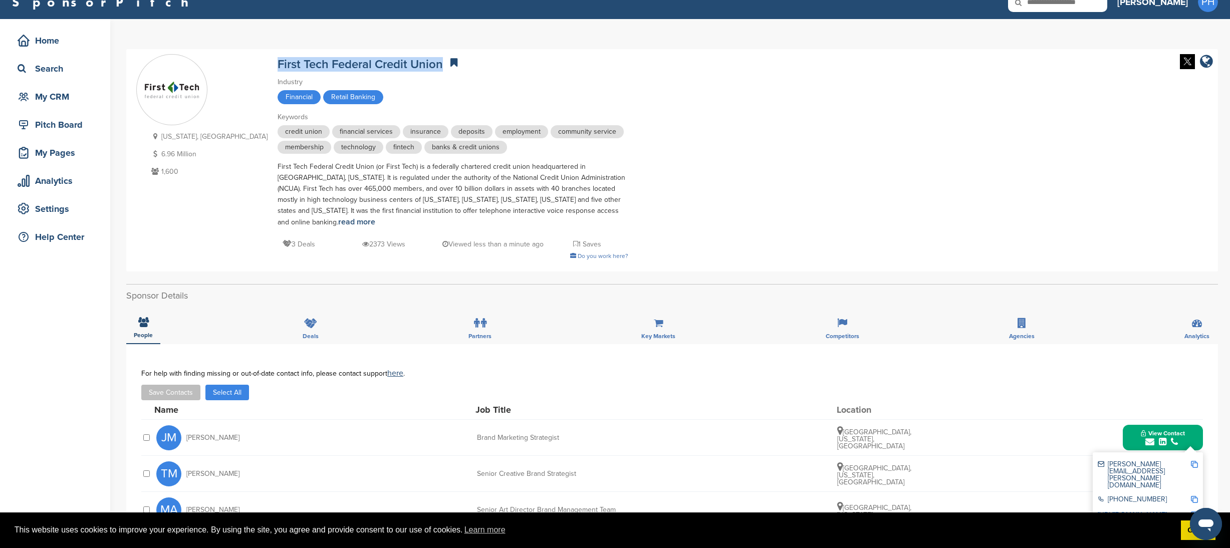
scroll to position [23, 0]
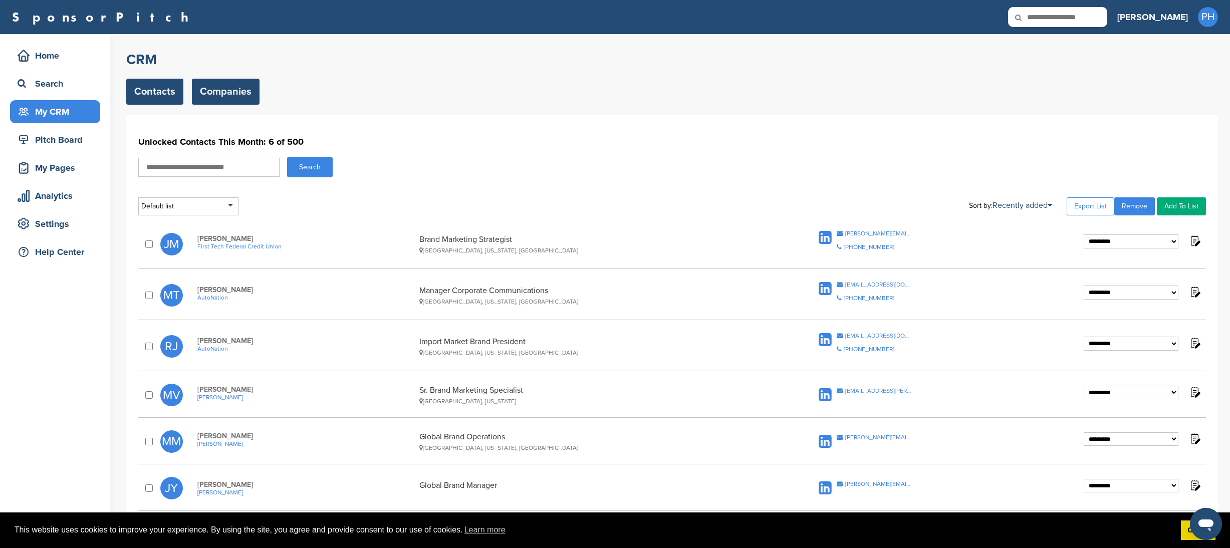
click at [240, 99] on link "Companies" at bounding box center [226, 92] width 68 height 26
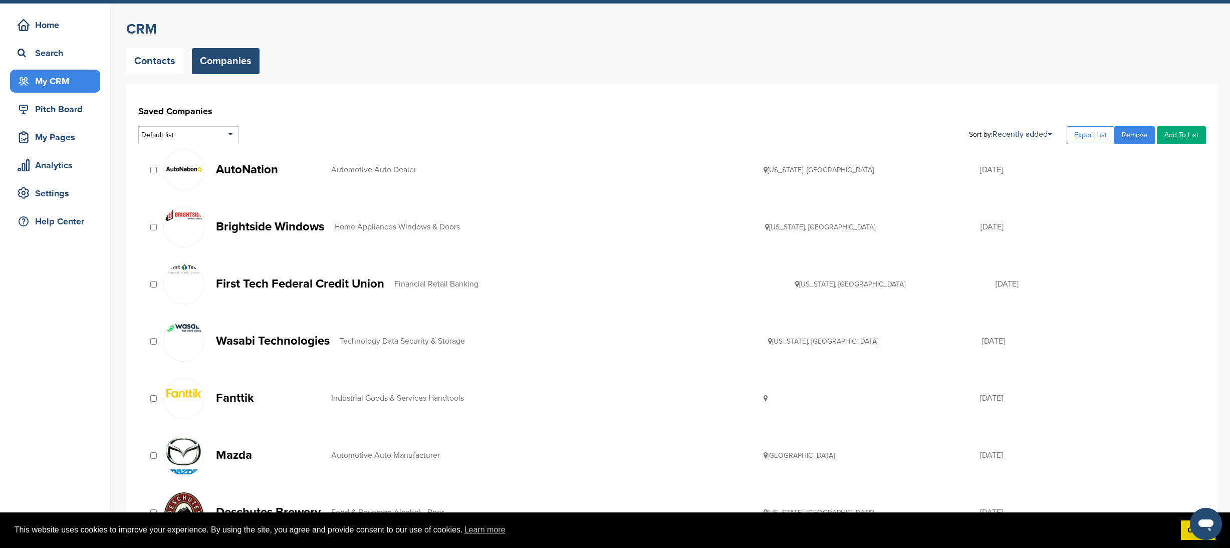
click at [267, 339] on p "Wasabi Technologies" at bounding box center [273, 341] width 114 height 13
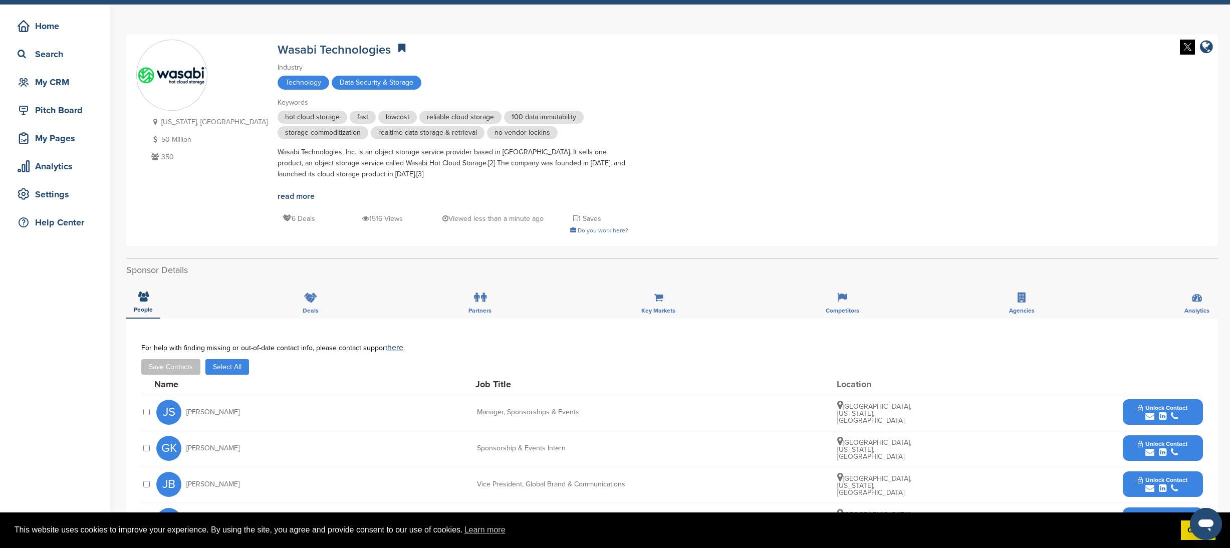
scroll to position [44, 0]
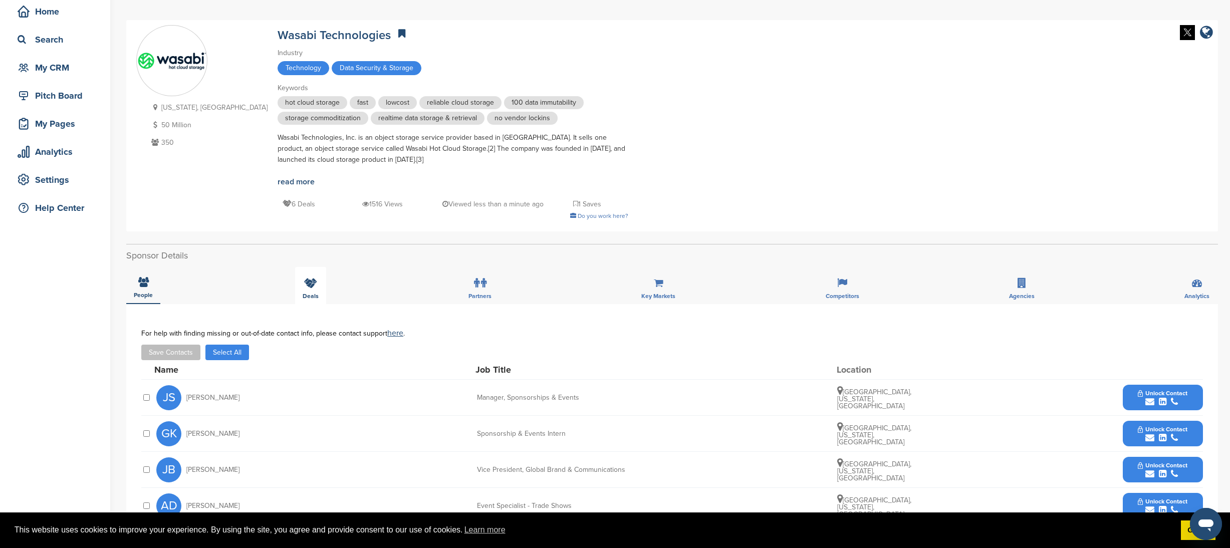
click at [304, 284] on div "Deals" at bounding box center [310, 285] width 31 height 37
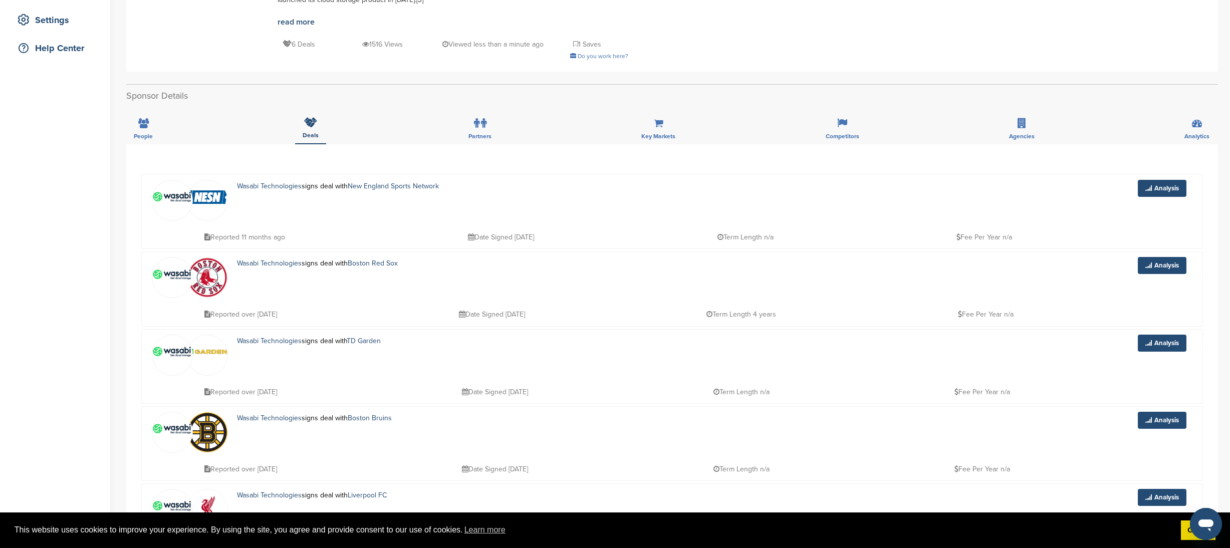
scroll to position [0, 0]
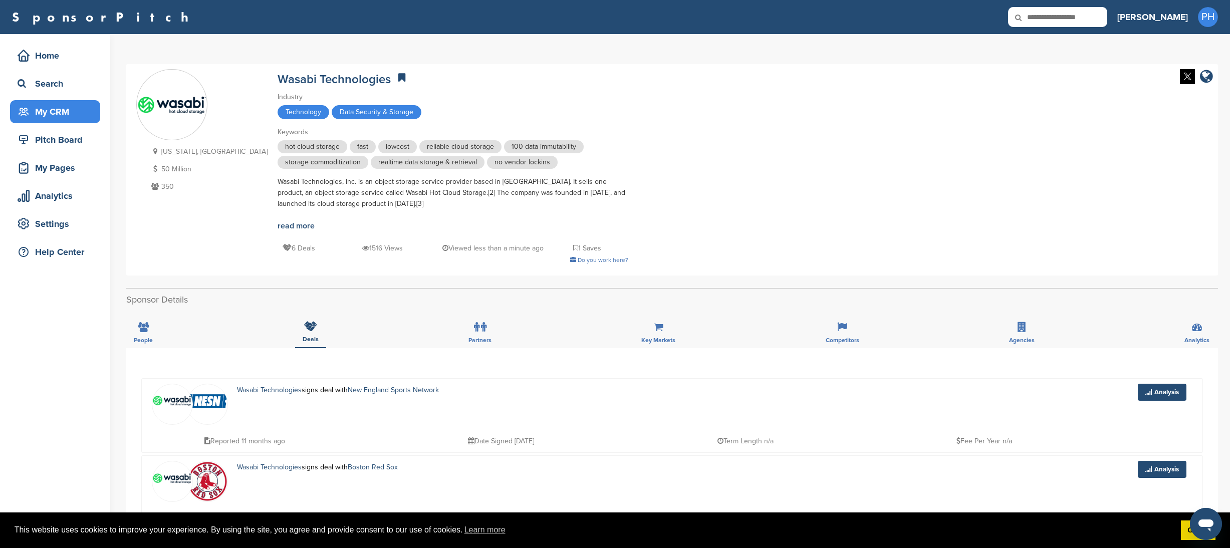
click at [66, 116] on div "My CRM" at bounding box center [57, 112] width 85 height 18
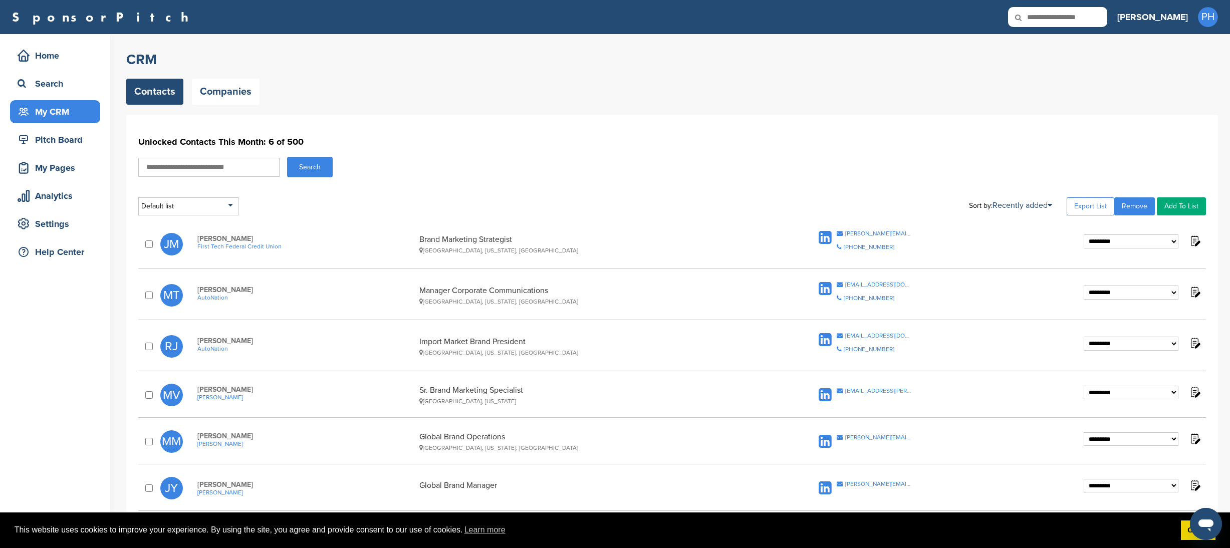
scroll to position [87, 0]
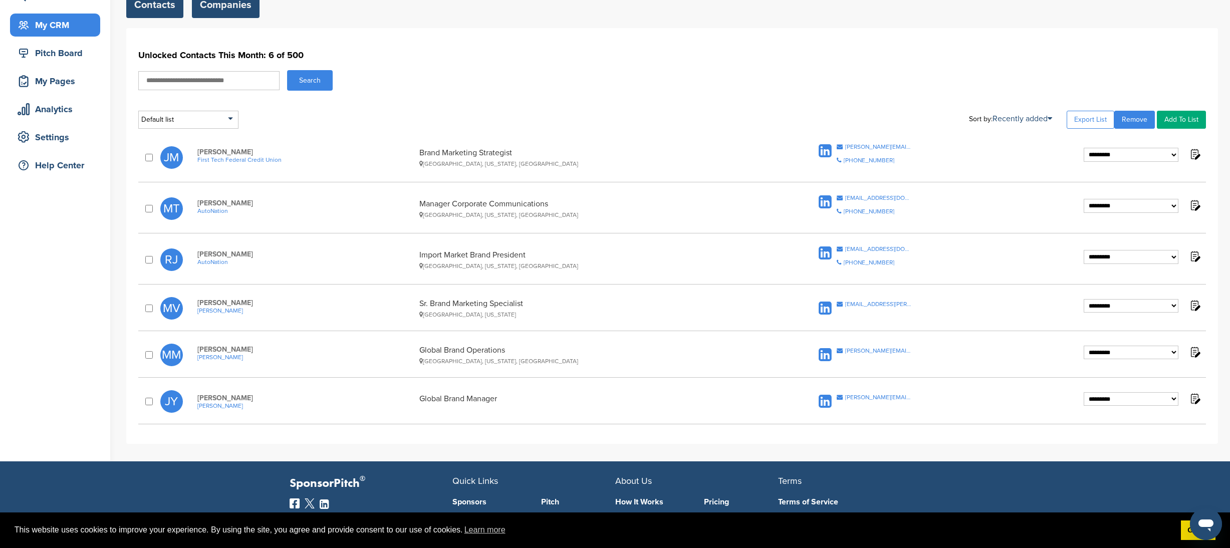
click at [257, 5] on link "Companies" at bounding box center [226, 5] width 68 height 26
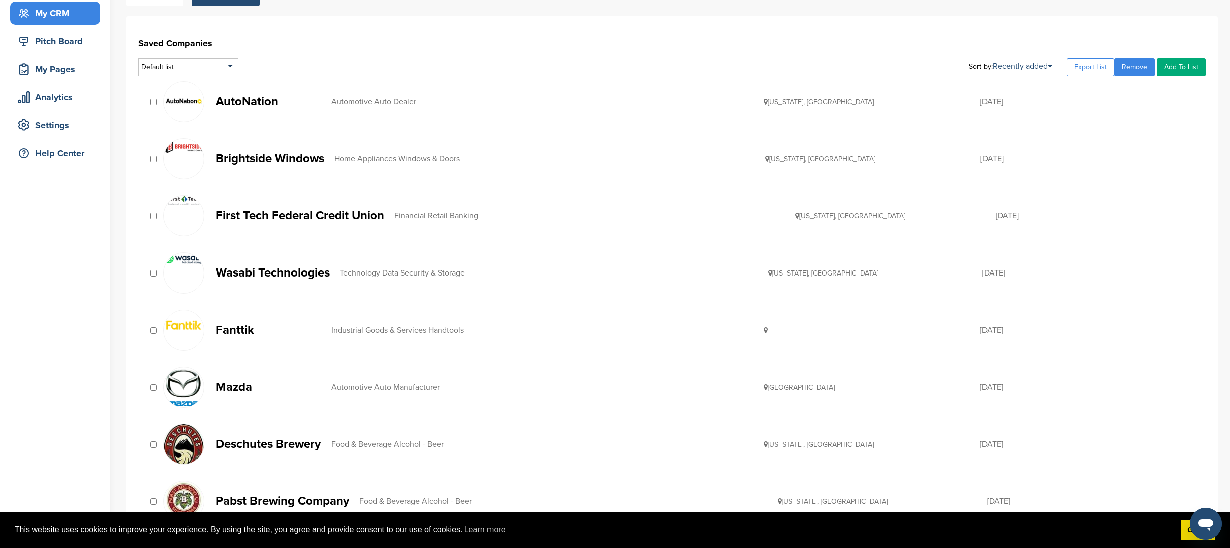
scroll to position [101, 0]
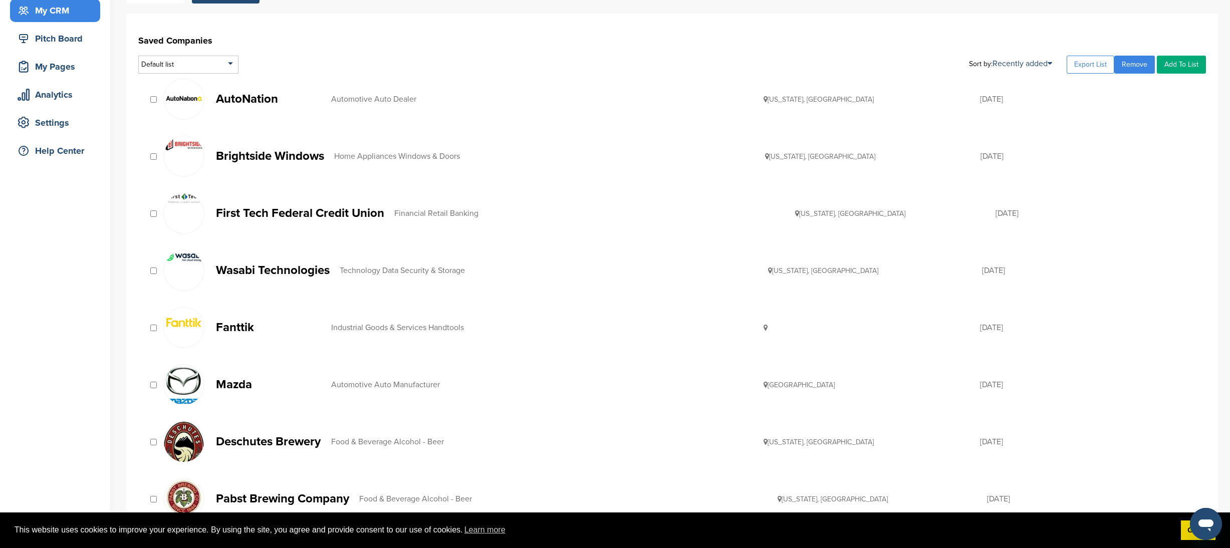
click at [152, 274] on div at bounding box center [153, 271] width 10 height 10
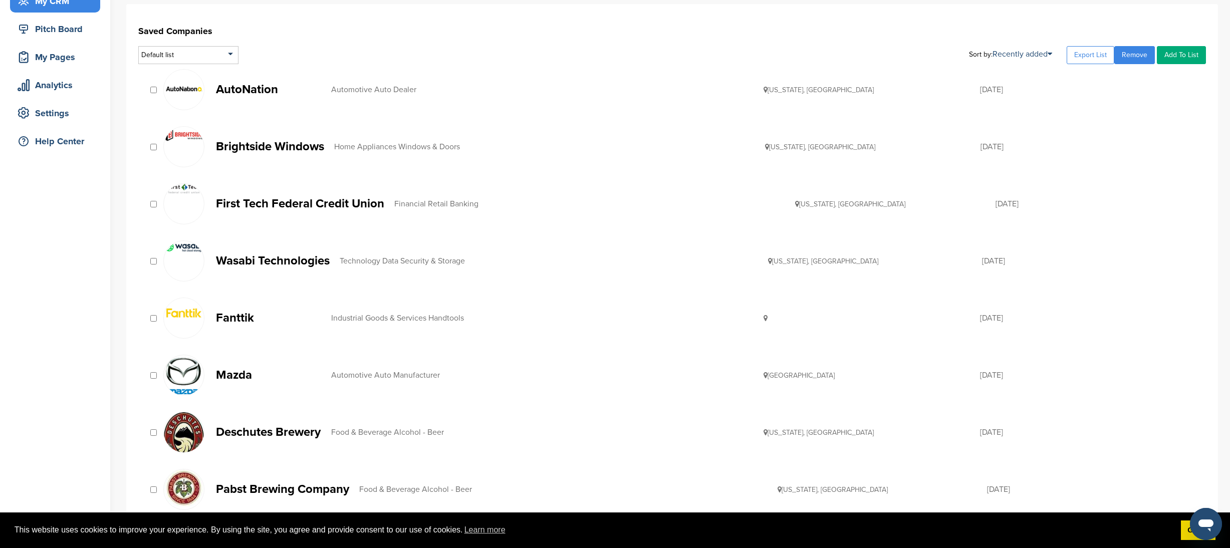
scroll to position [115, 0]
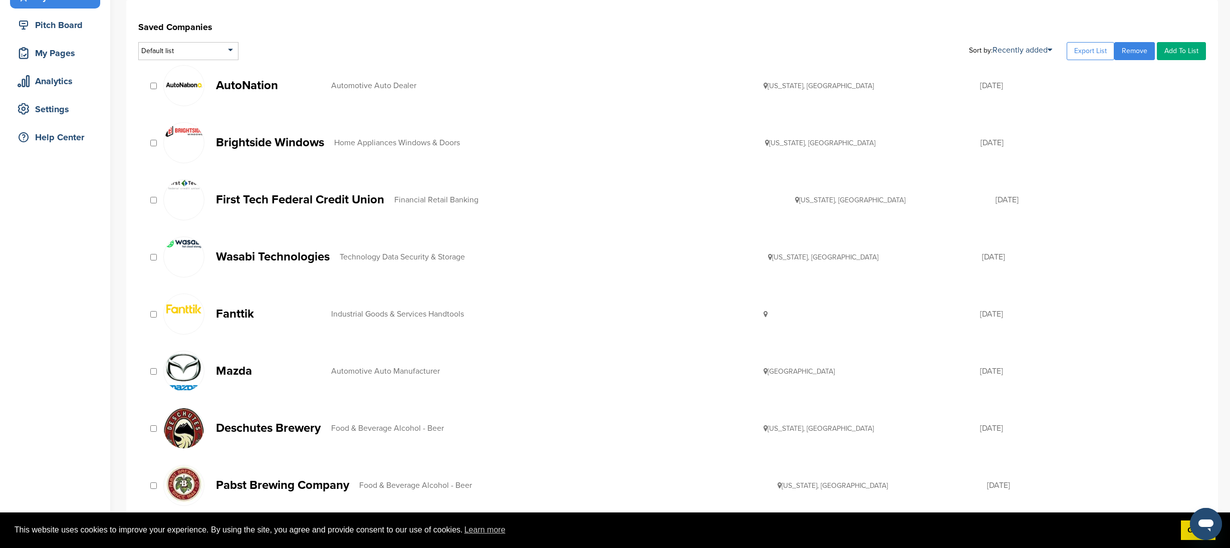
click at [240, 319] on p "Fanttik" at bounding box center [268, 314] width 105 height 13
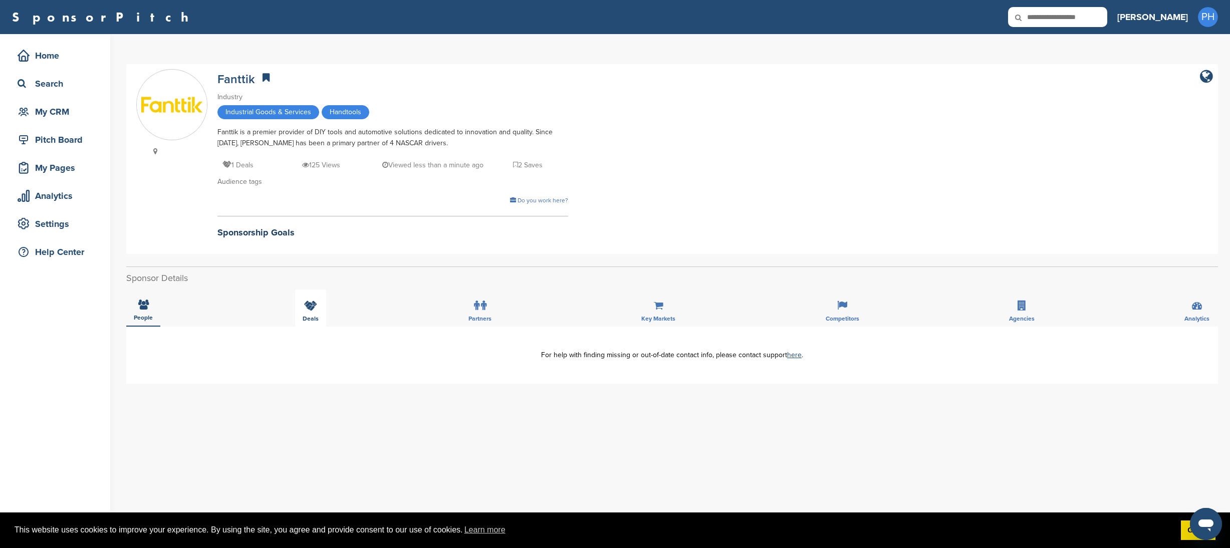
click at [305, 303] on icon at bounding box center [310, 306] width 13 height 10
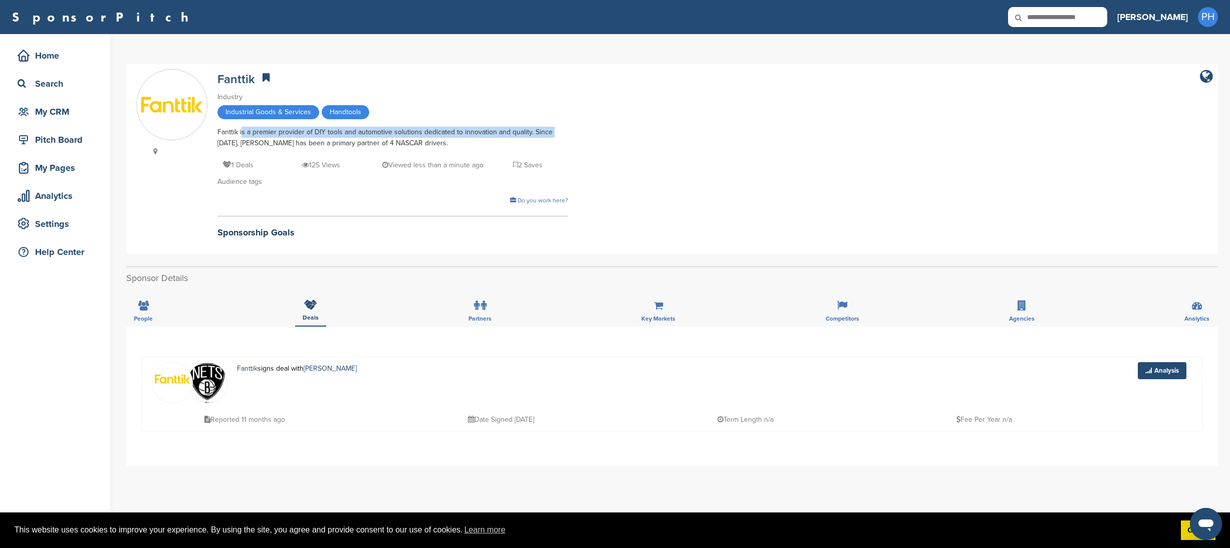
drag, startPoint x: 240, startPoint y: 136, endPoint x: 561, endPoint y: 128, distance: 321.8
click at [561, 128] on div "Fanttik is a premier provider of DIY tools and automotive solutions dedicated t…" at bounding box center [392, 138] width 351 height 22
click at [298, 326] on div "Deals" at bounding box center [310, 308] width 31 height 37
click at [268, 78] on icon at bounding box center [266, 78] width 7 height 10
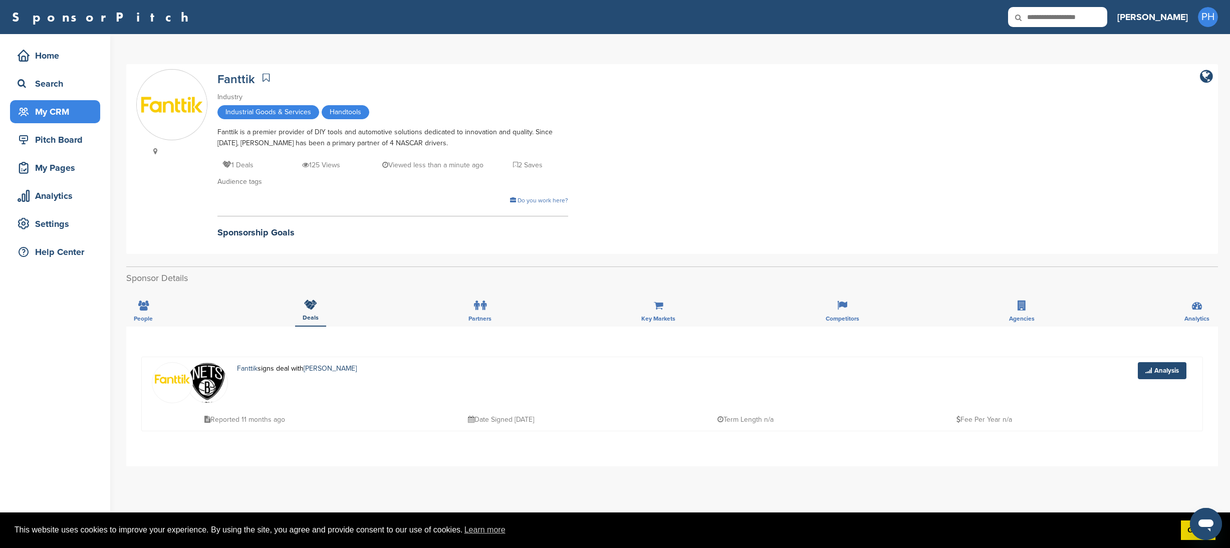
click at [26, 108] on icon at bounding box center [23, 112] width 9 height 8
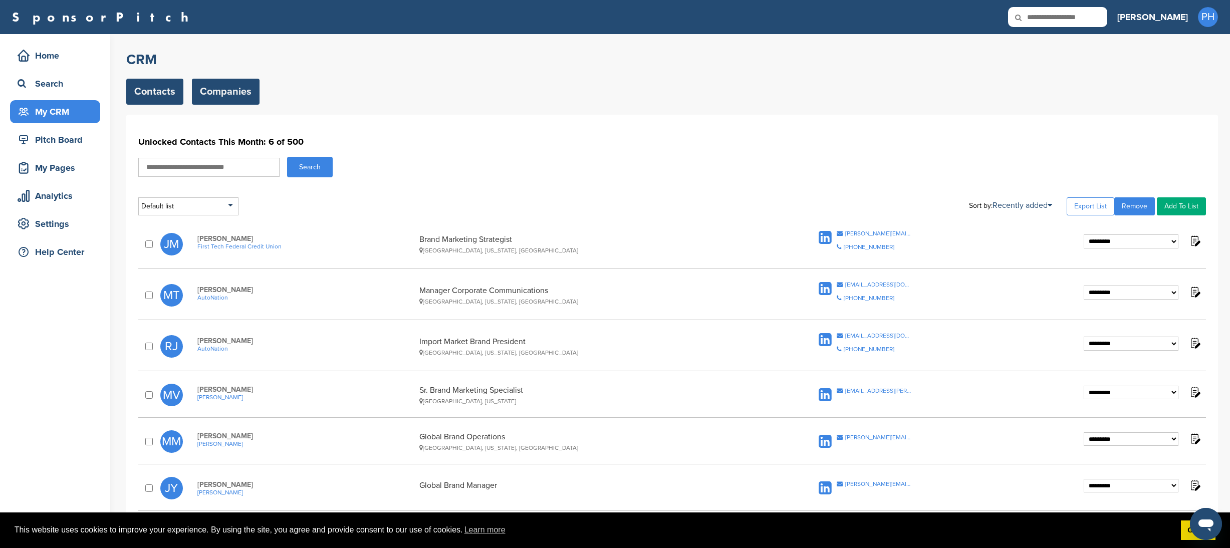
click at [239, 83] on link "Companies" at bounding box center [226, 92] width 68 height 26
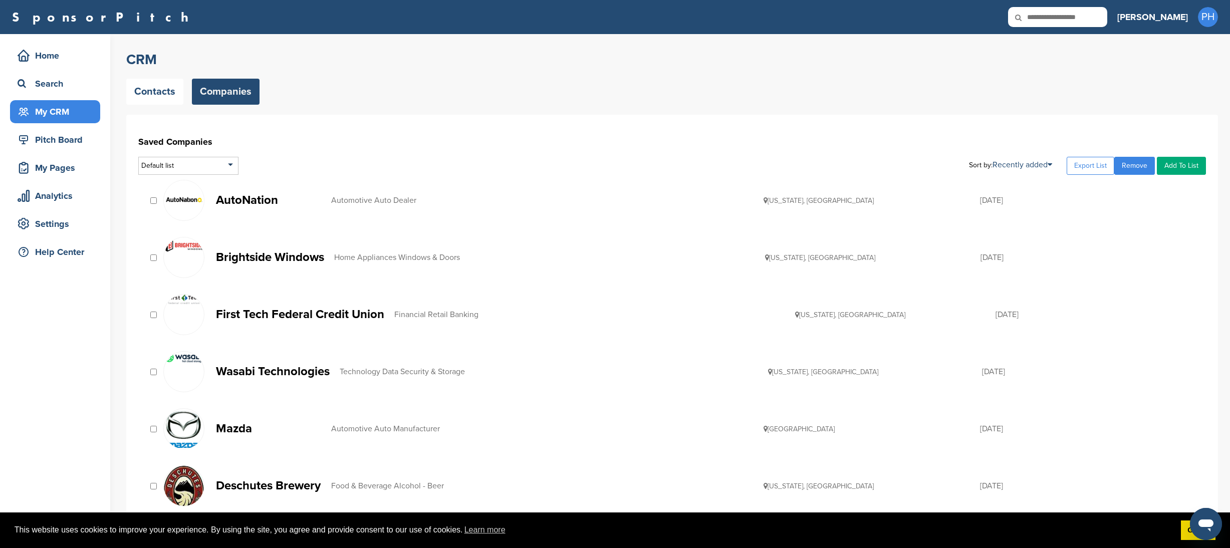
scroll to position [23, 0]
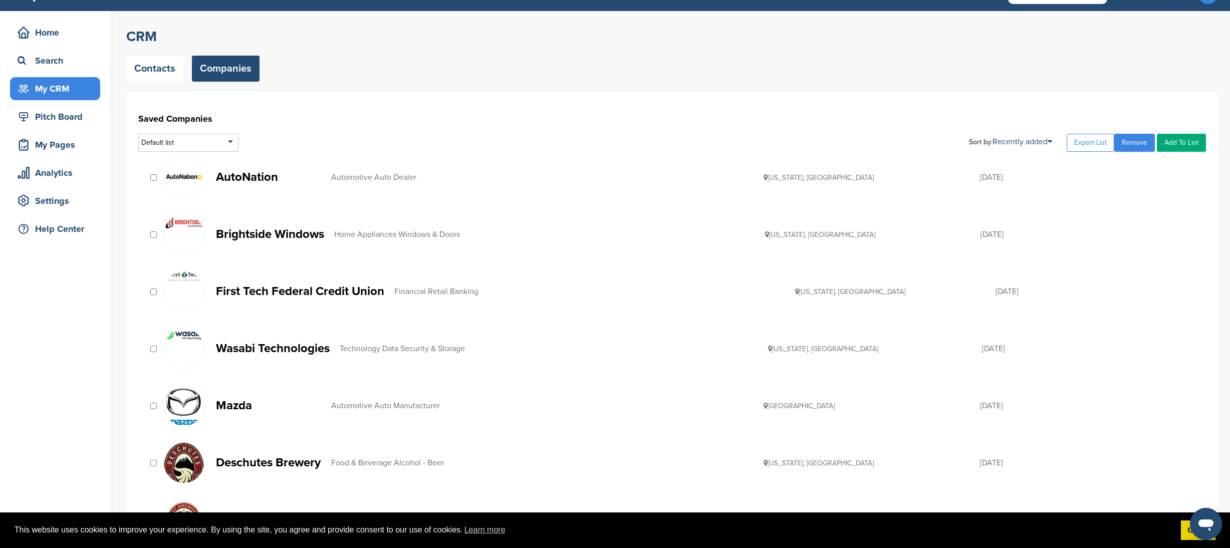
click at [241, 403] on p "Mazda" at bounding box center [268, 405] width 105 height 13
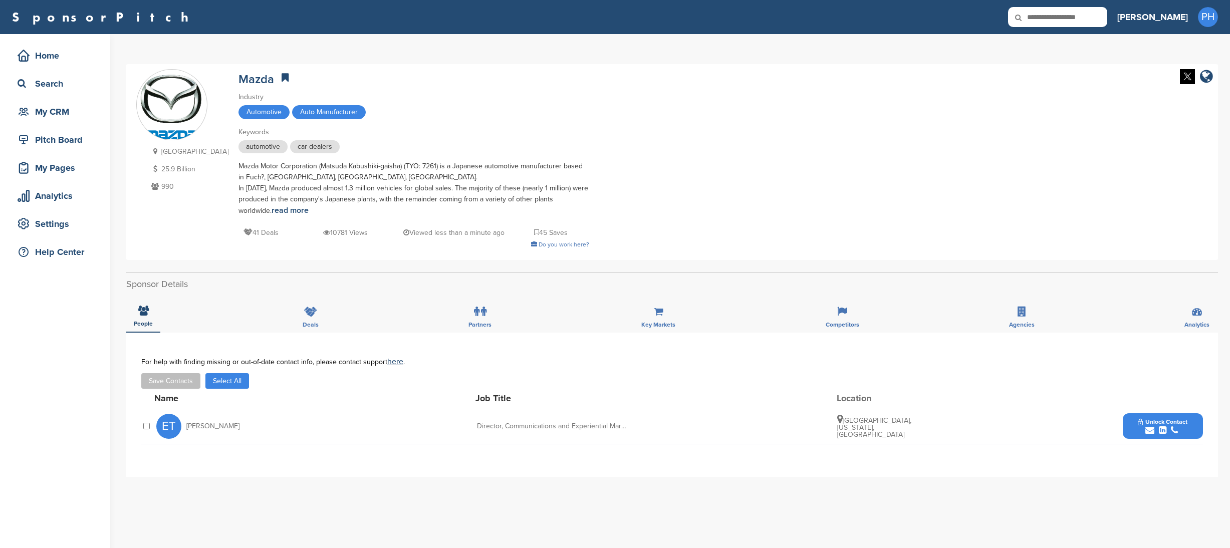
click at [871, 164] on div "[GEOGRAPHIC_DATA] 25.9 Billion 990 Mazda Industry Automotive Auto Manufacturer …" at bounding box center [672, 162] width 1072 height 186
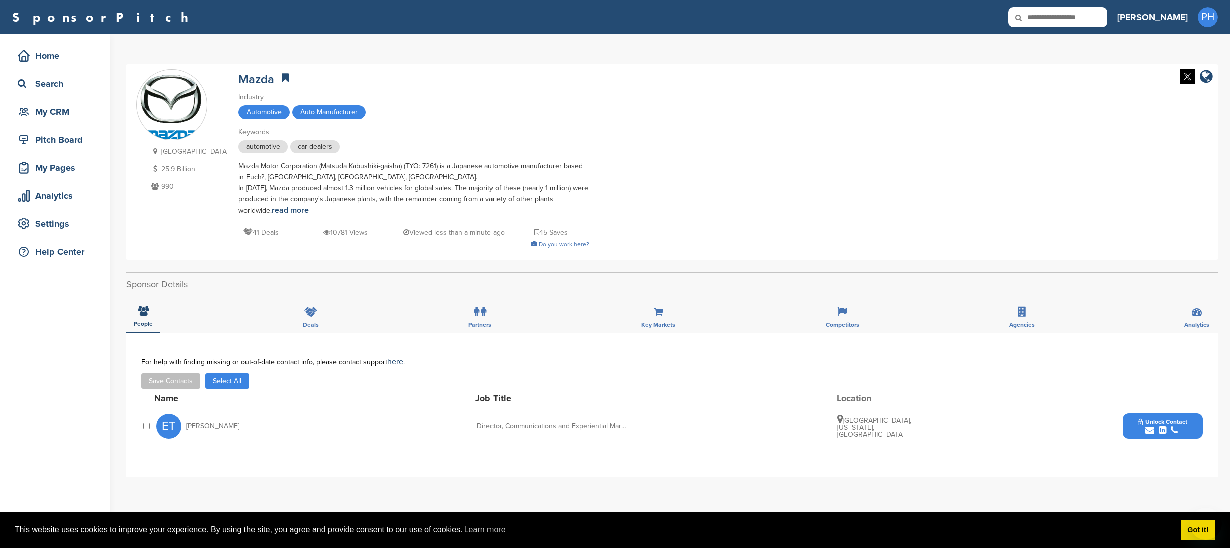
click at [1160, 424] on span "Unlock Contact" at bounding box center [1163, 421] width 50 height 7
click at [1195, 454] on img at bounding box center [1194, 453] width 7 height 7
